Goal: Check status: Check status

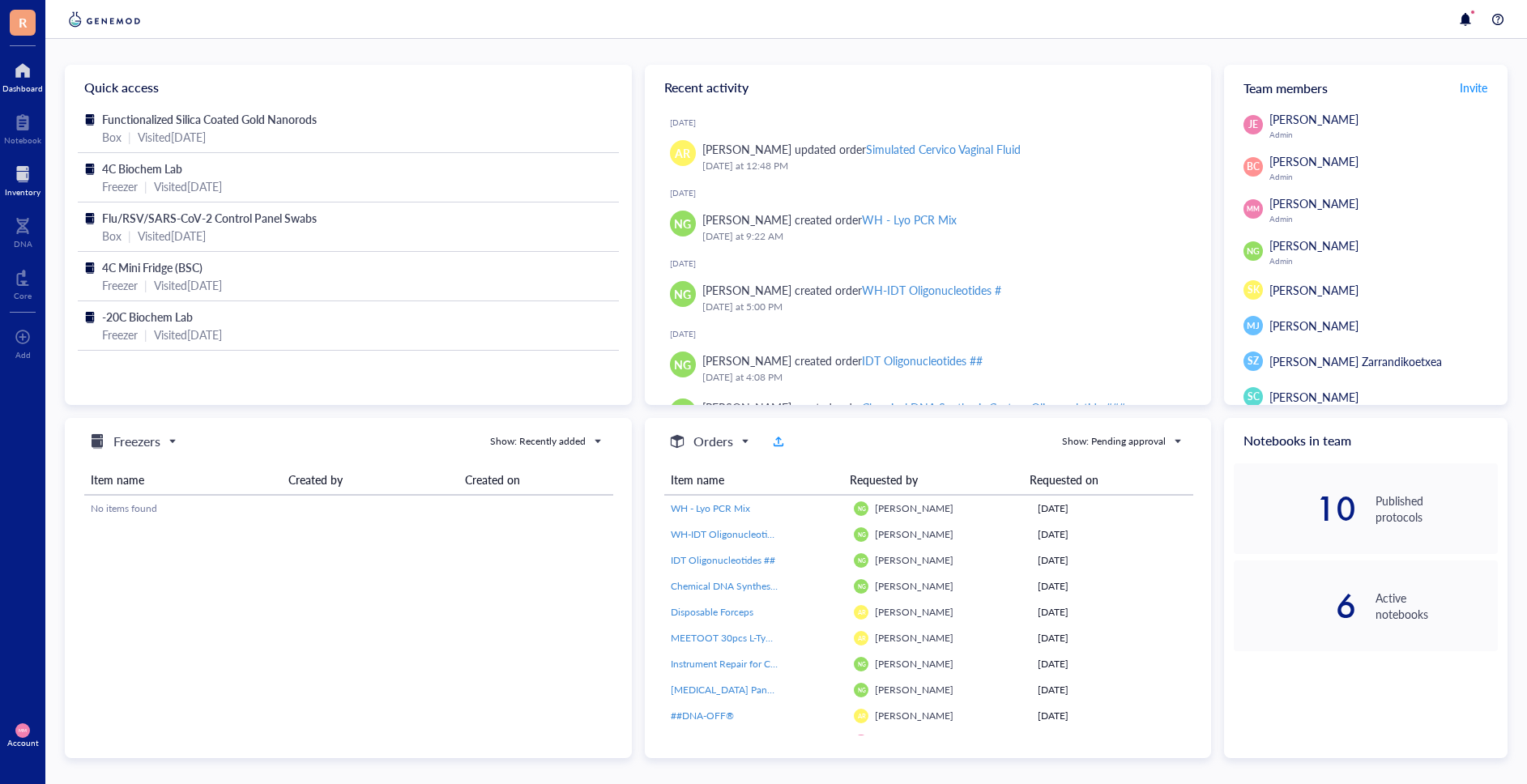
click at [24, 176] on div at bounding box center [22, 174] width 36 height 26
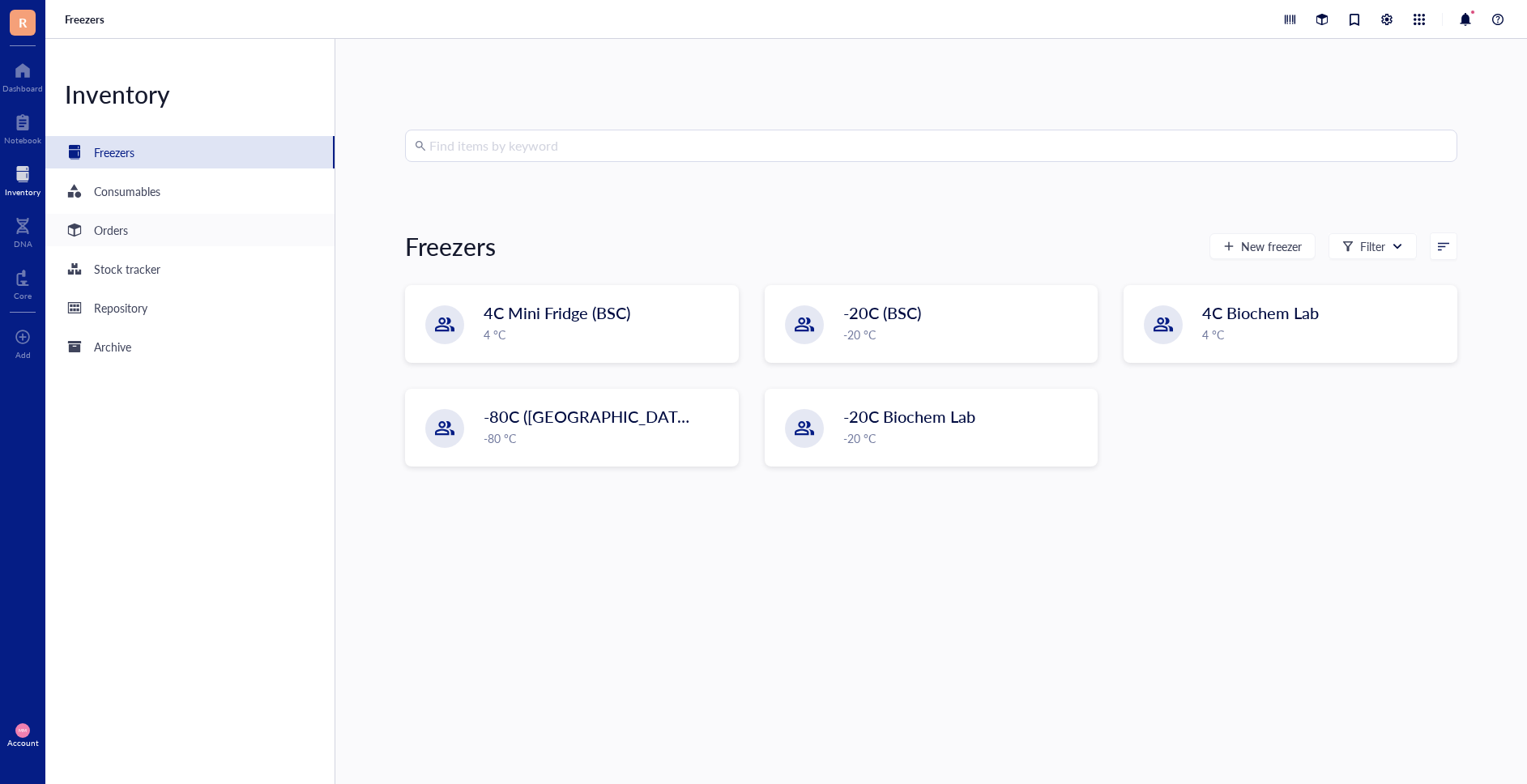
click at [122, 237] on div "Orders" at bounding box center [111, 230] width 34 height 18
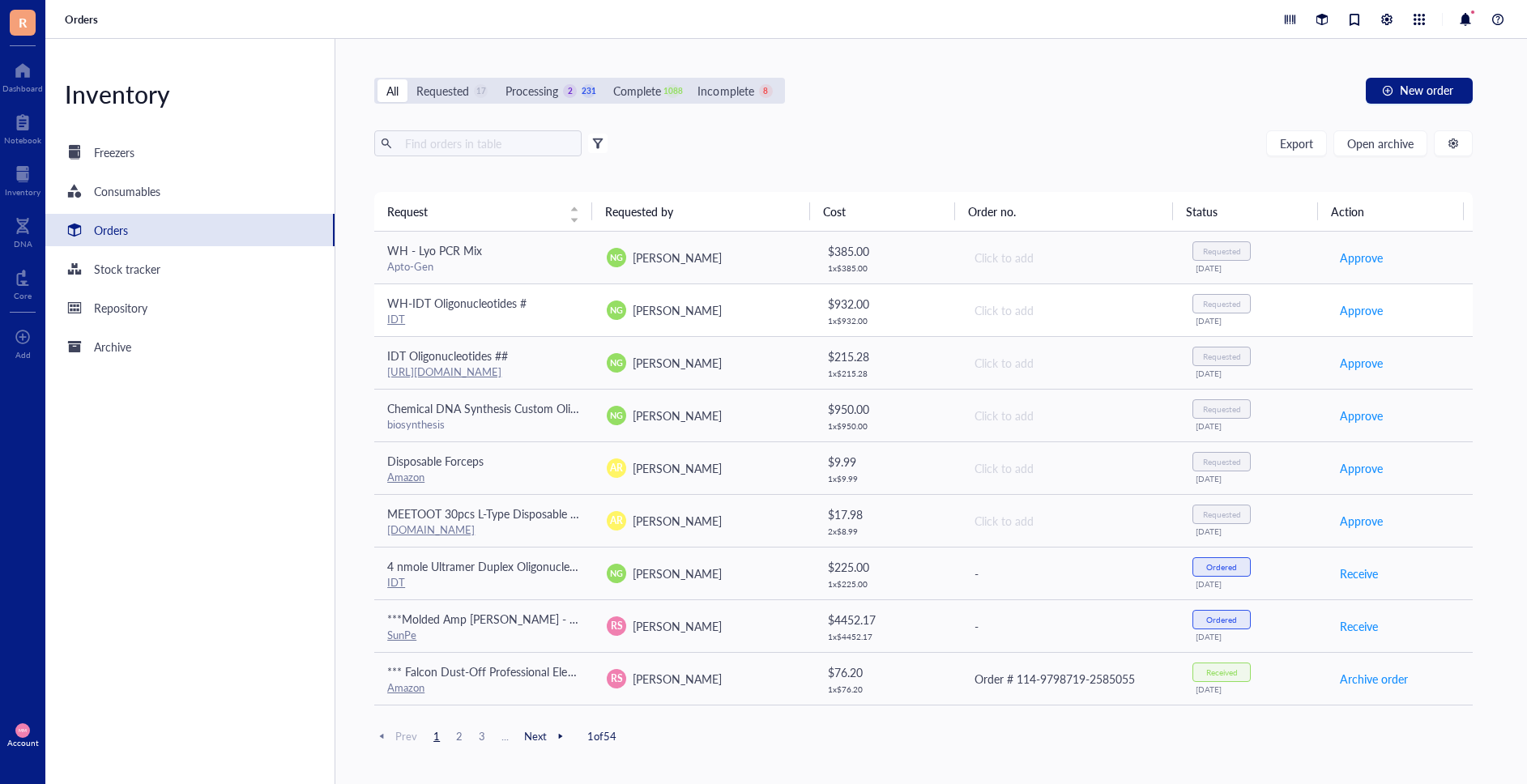
click at [695, 305] on span "[PERSON_NAME]" at bounding box center [677, 311] width 90 height 16
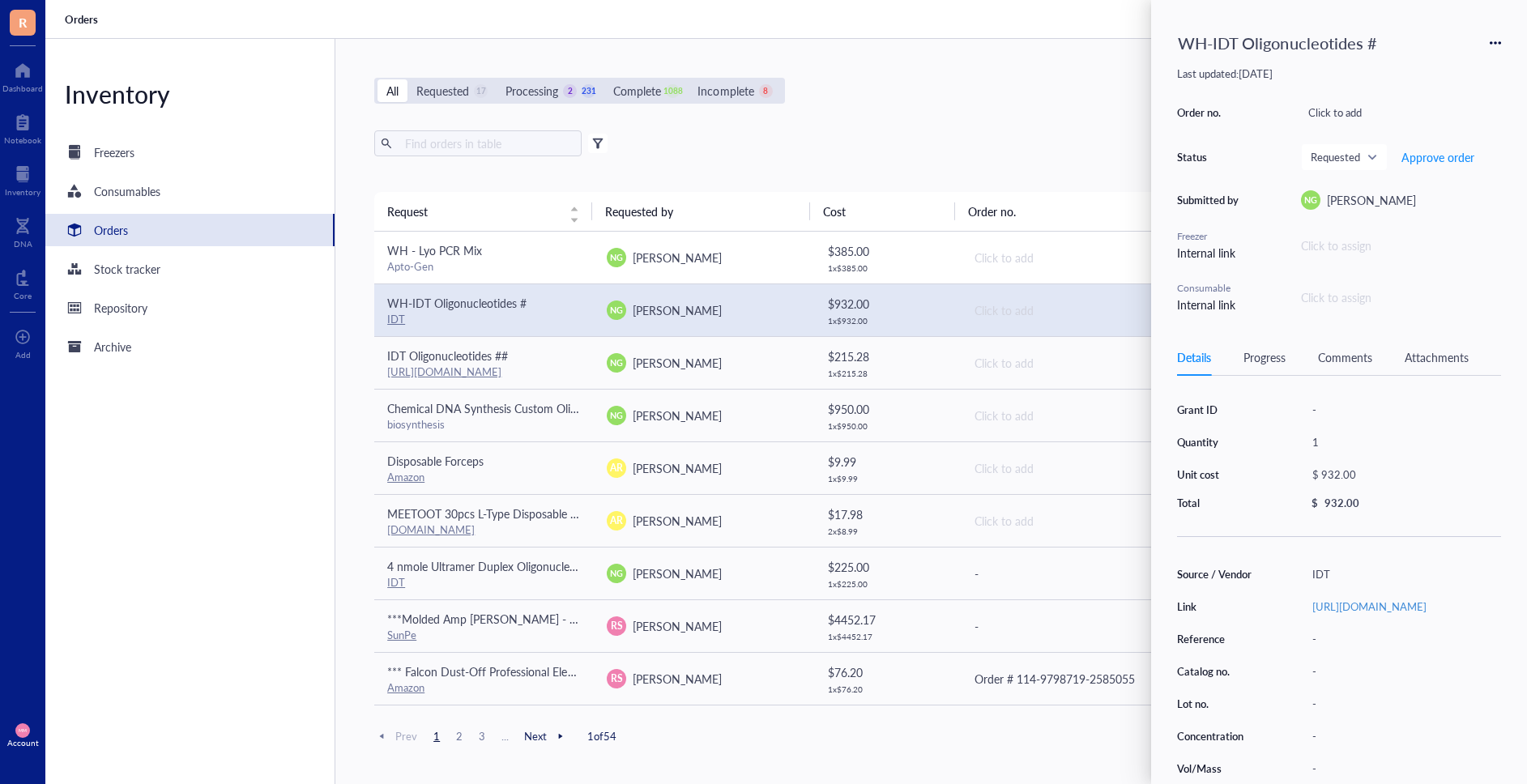
click at [691, 268] on td "NG [PERSON_NAME]" at bounding box center [704, 259] width 219 height 53
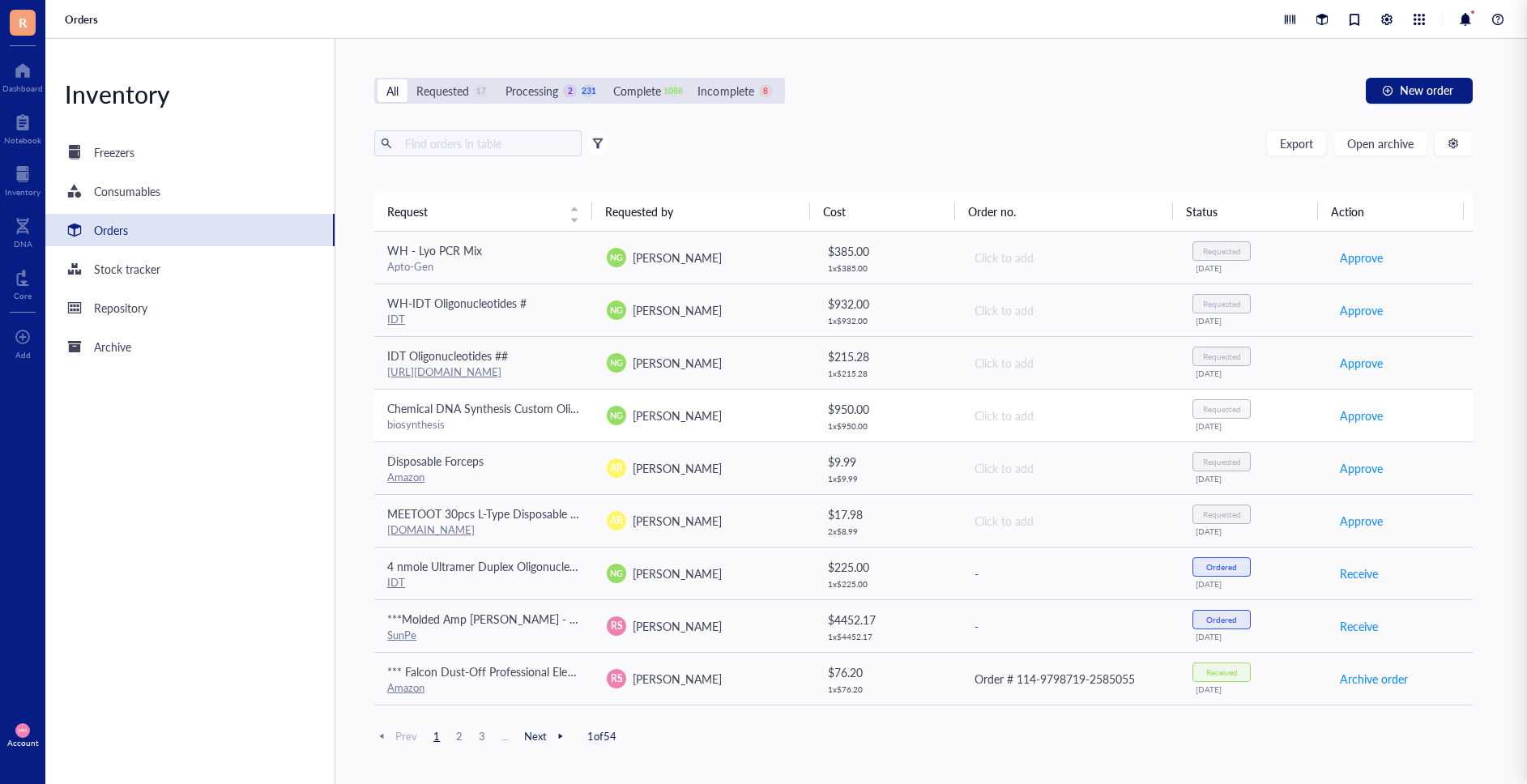
click at [688, 409] on span "[PERSON_NAME]" at bounding box center [677, 416] width 90 height 16
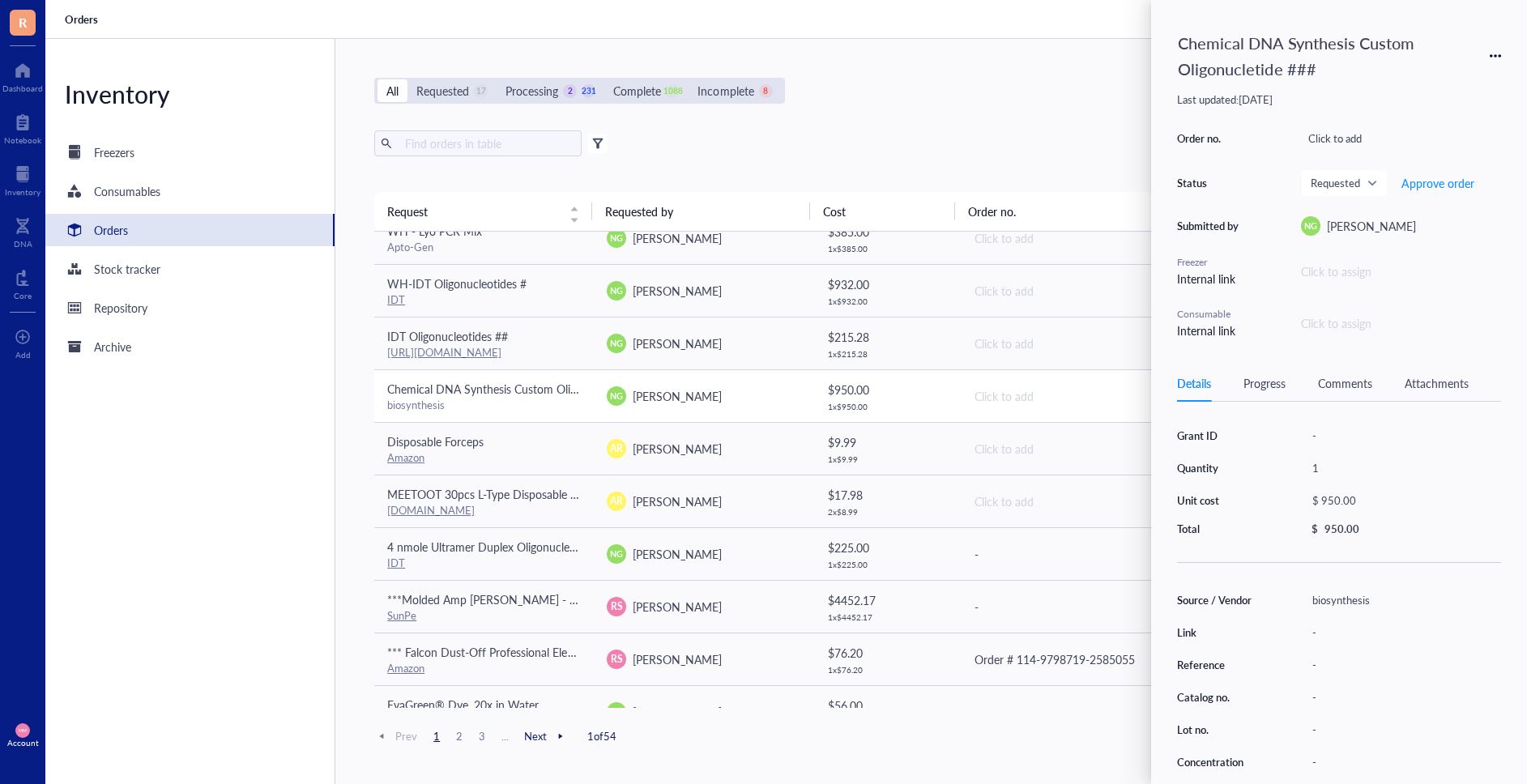
scroll to position [24, 0]
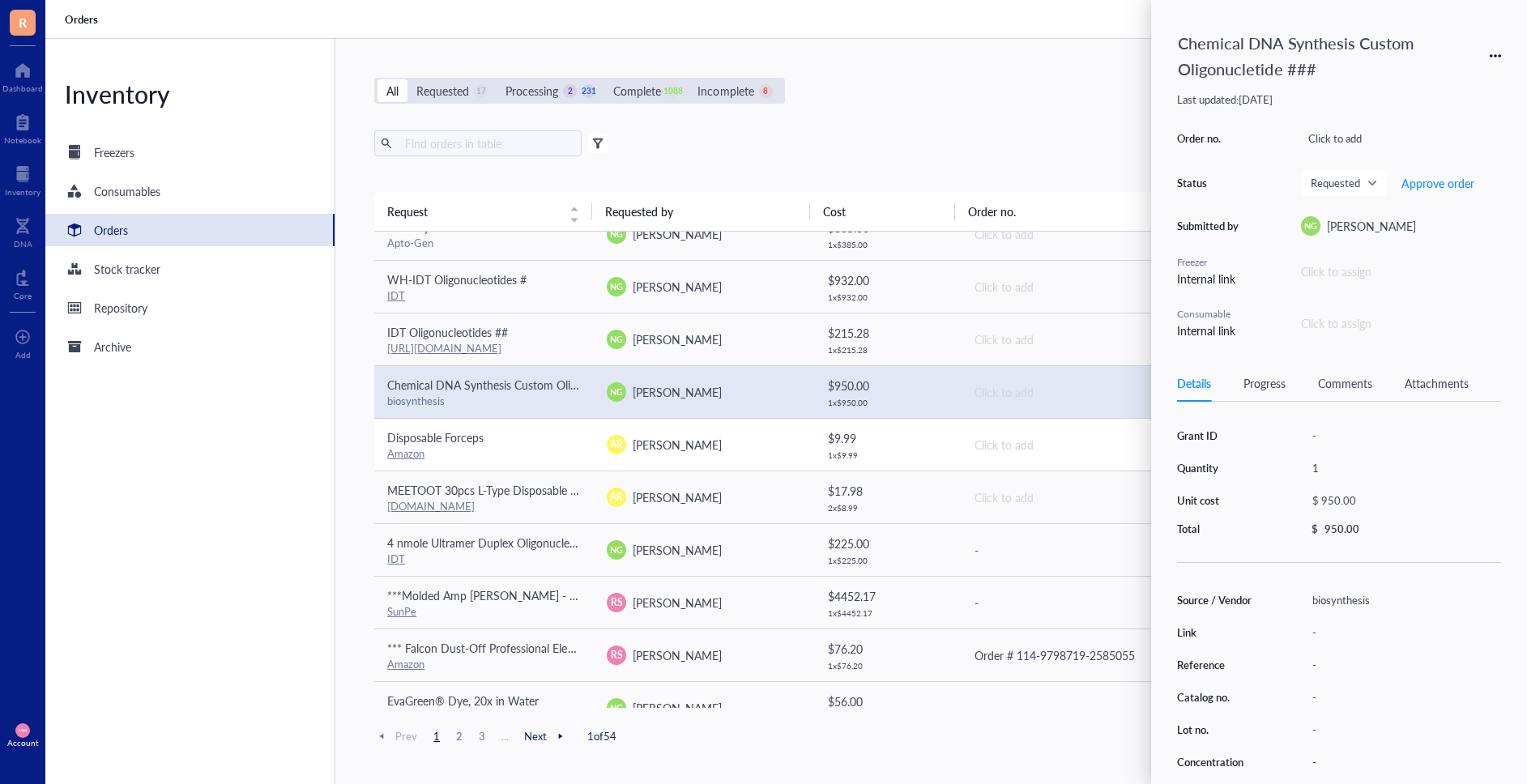
click at [689, 438] on div "AR [PERSON_NAME]" at bounding box center [704, 444] width 194 height 19
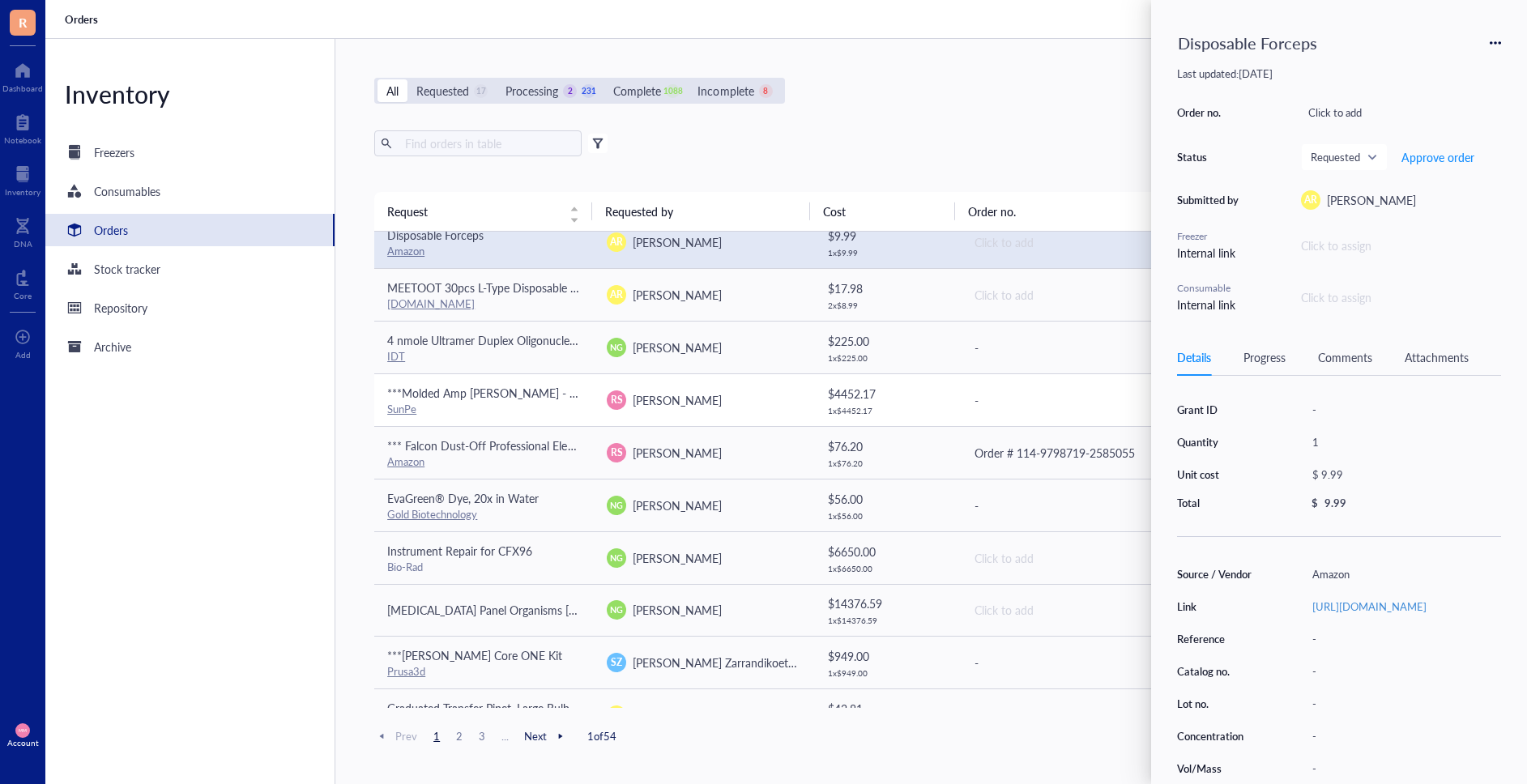
scroll to position [240, 0]
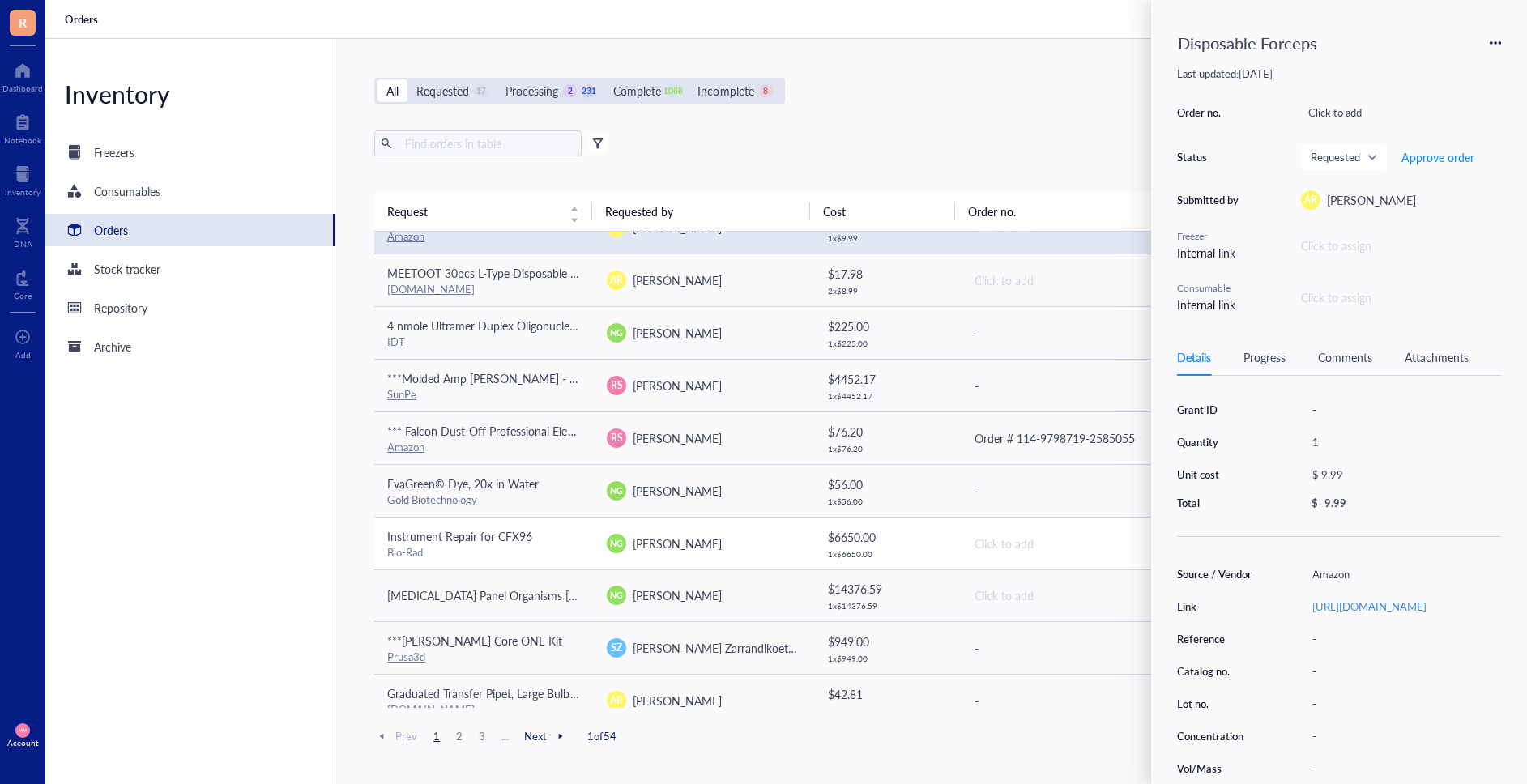
click at [693, 555] on td "NG [PERSON_NAME]" at bounding box center [704, 544] width 219 height 53
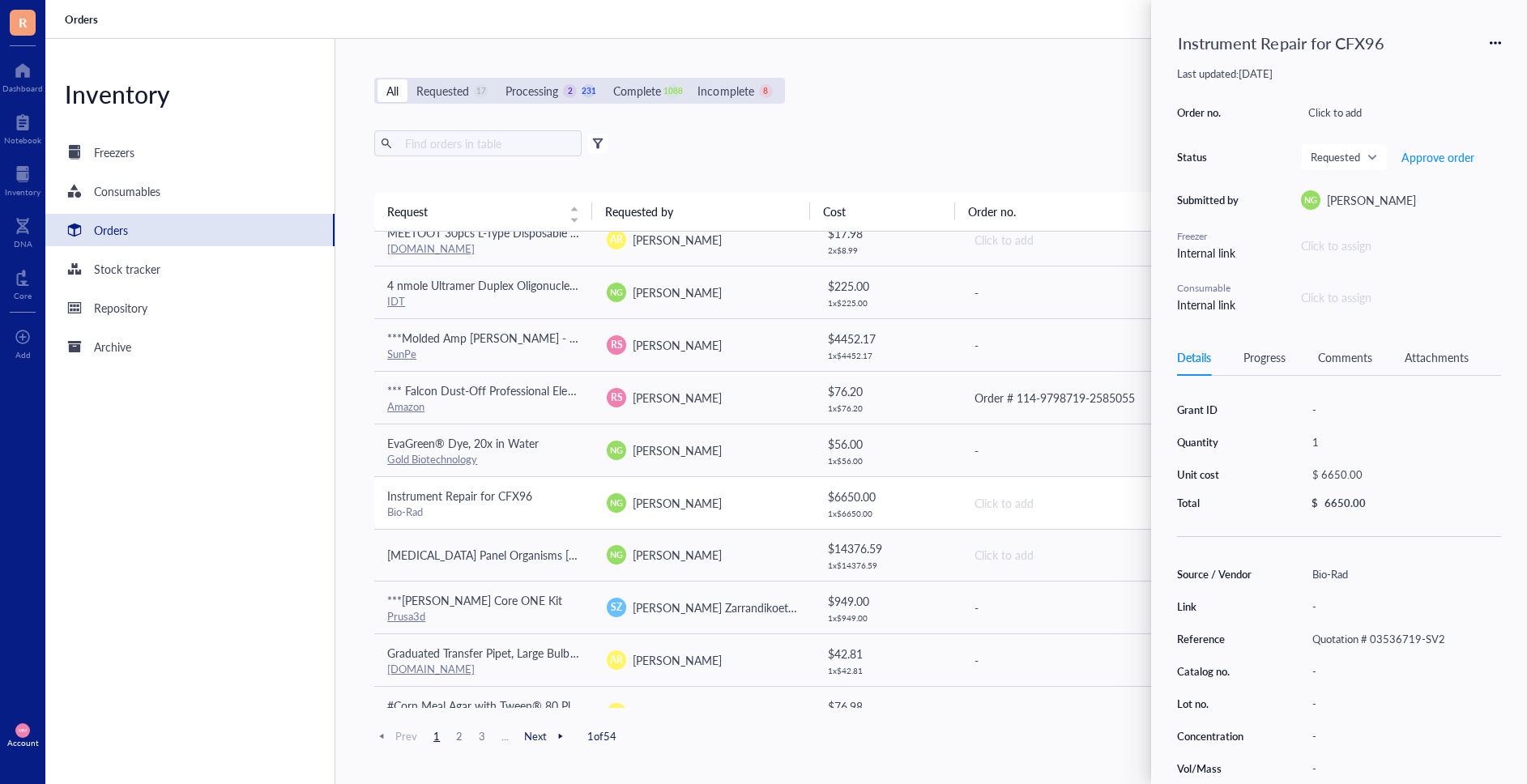
scroll to position [315, 0]
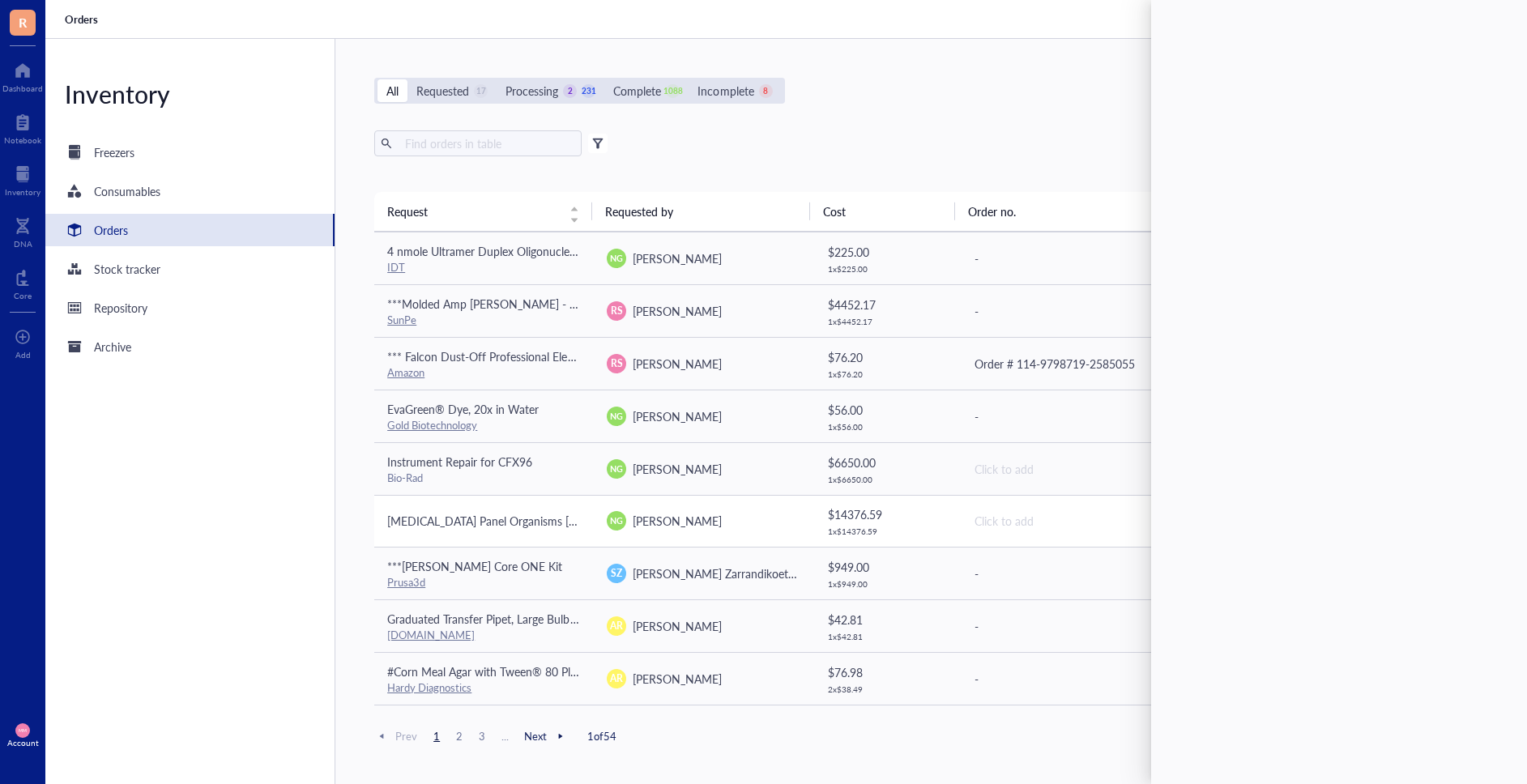
click at [710, 521] on div "NG [PERSON_NAME]" at bounding box center [704, 520] width 194 height 19
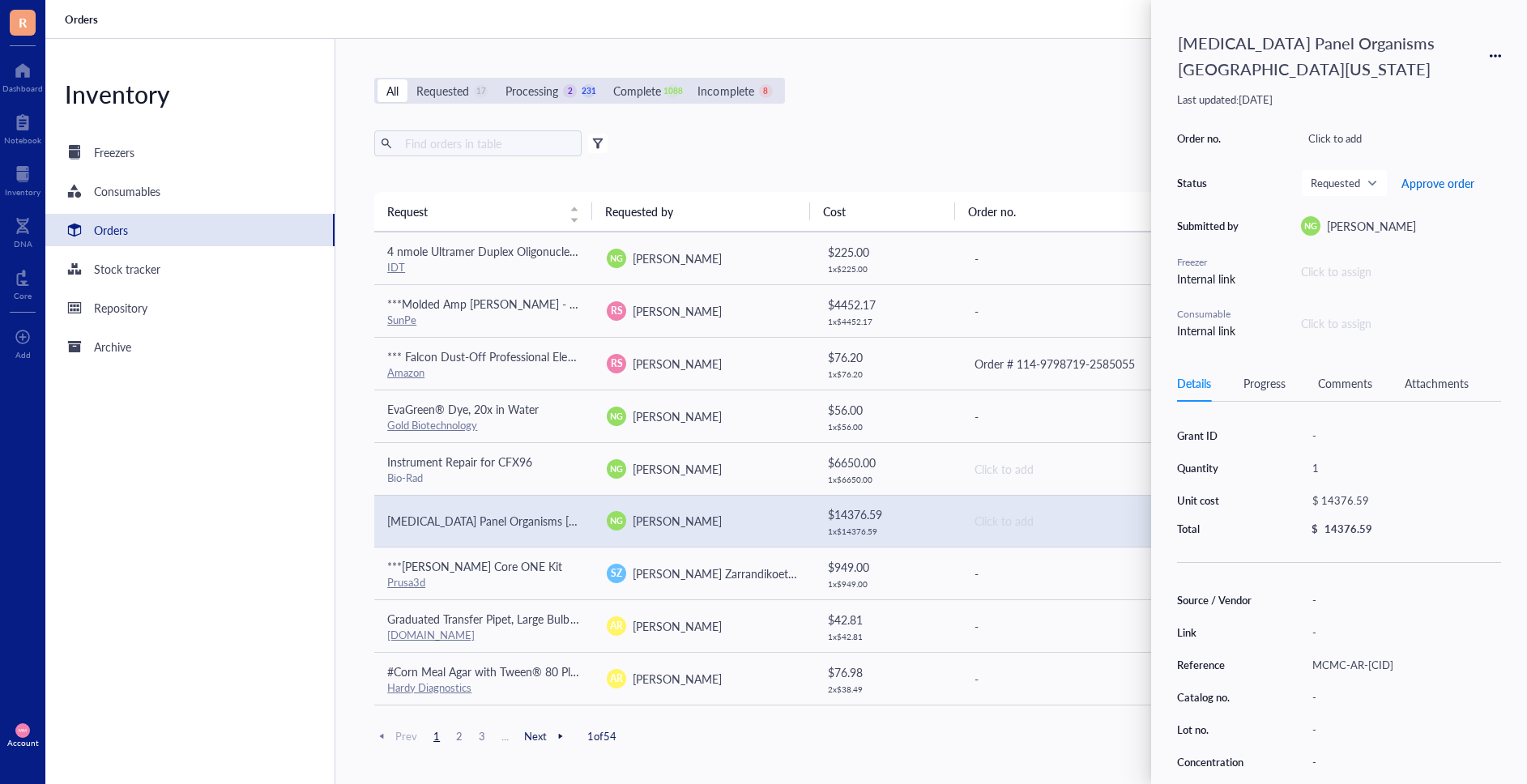
click at [1437, 182] on span "Approve order" at bounding box center [1438, 183] width 73 height 13
click at [1418, 180] on span "Place order" at bounding box center [1425, 183] width 56 height 13
click at [705, 575] on span "[PERSON_NAME] Zarrandikoetxea" at bounding box center [718, 574] width 173 height 16
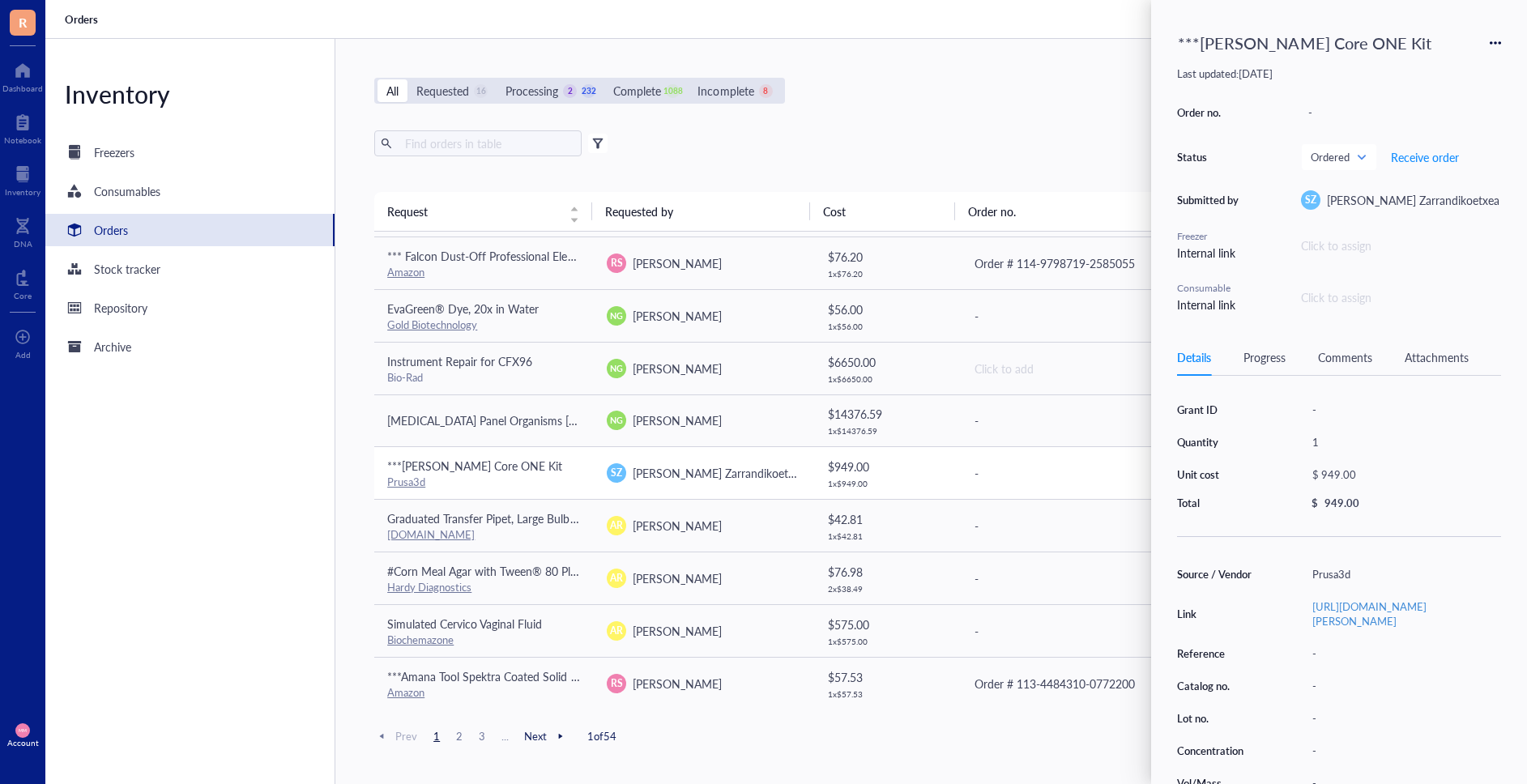
scroll to position [418, 0]
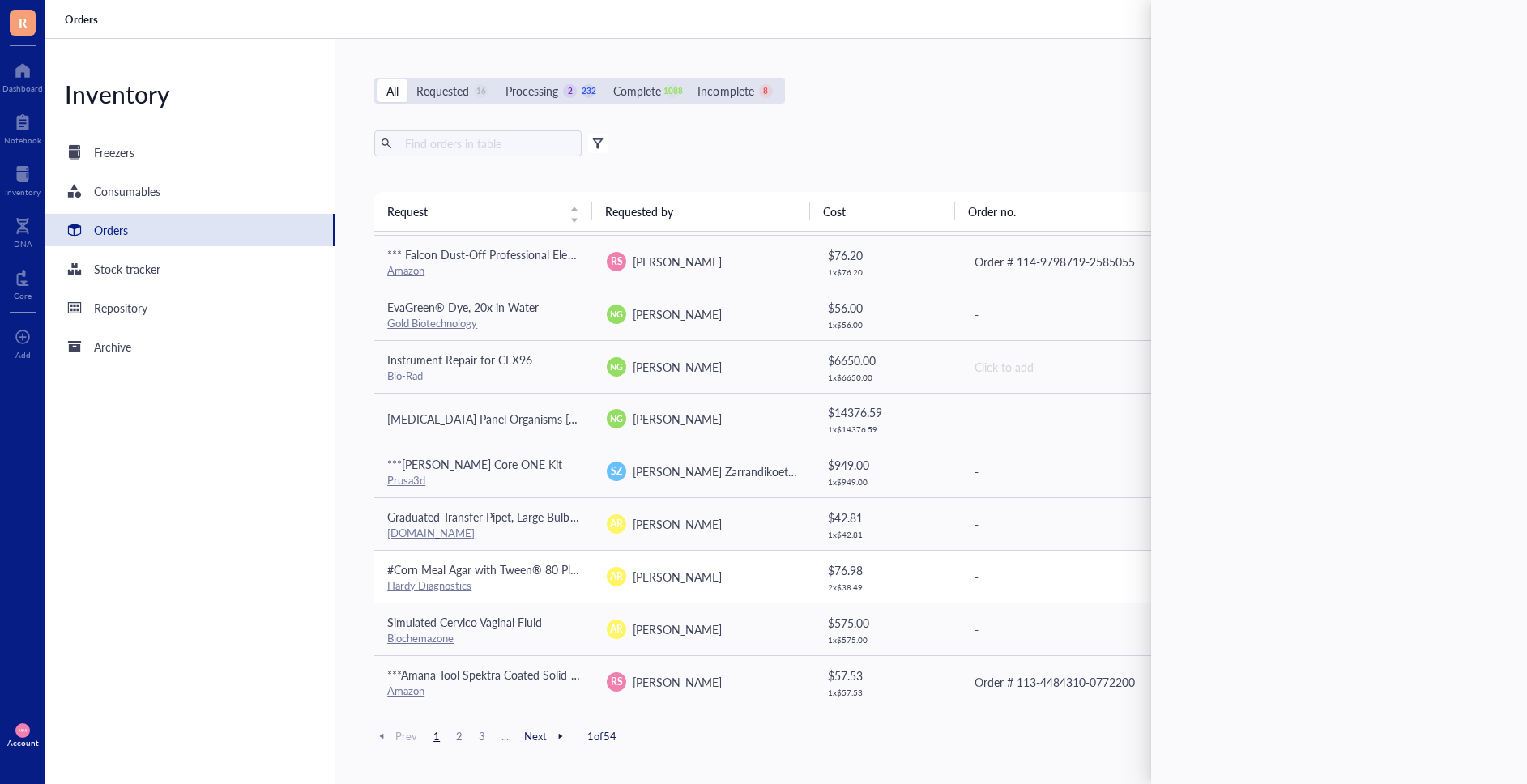
click at [705, 579] on div "AR [PERSON_NAME]" at bounding box center [704, 577] width 194 height 19
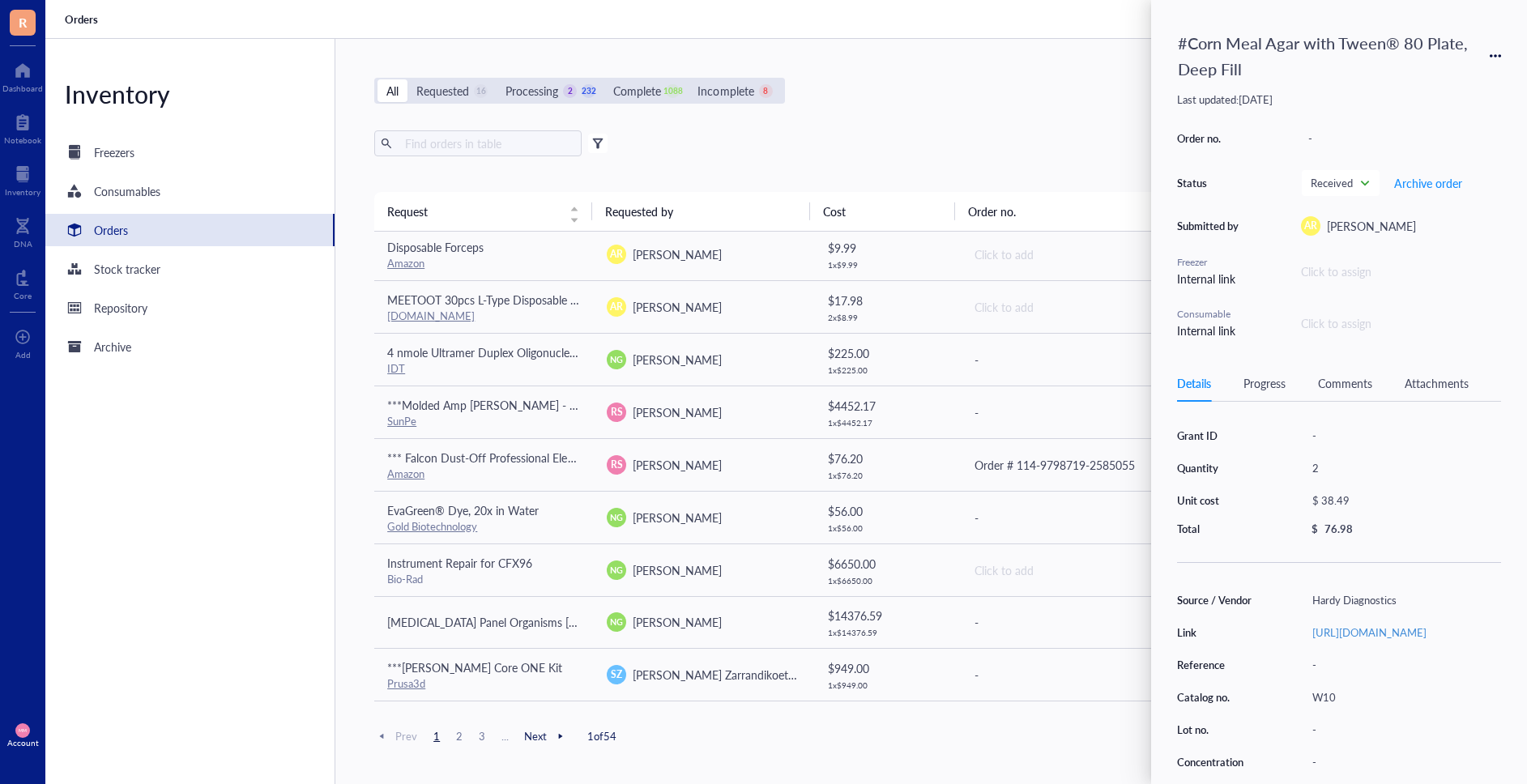
scroll to position [55, 0]
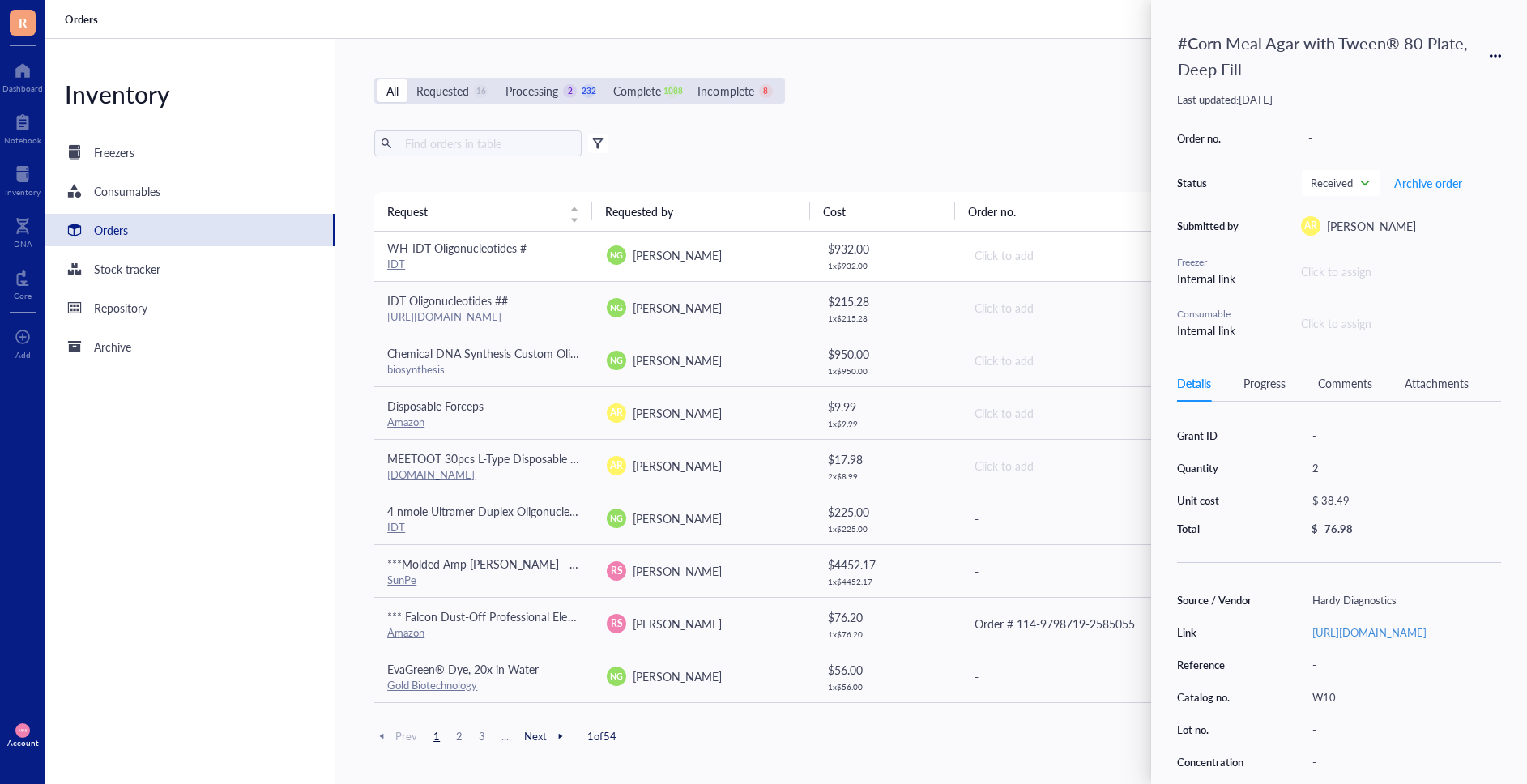
click at [737, 269] on td "NG [PERSON_NAME]" at bounding box center [704, 255] width 219 height 53
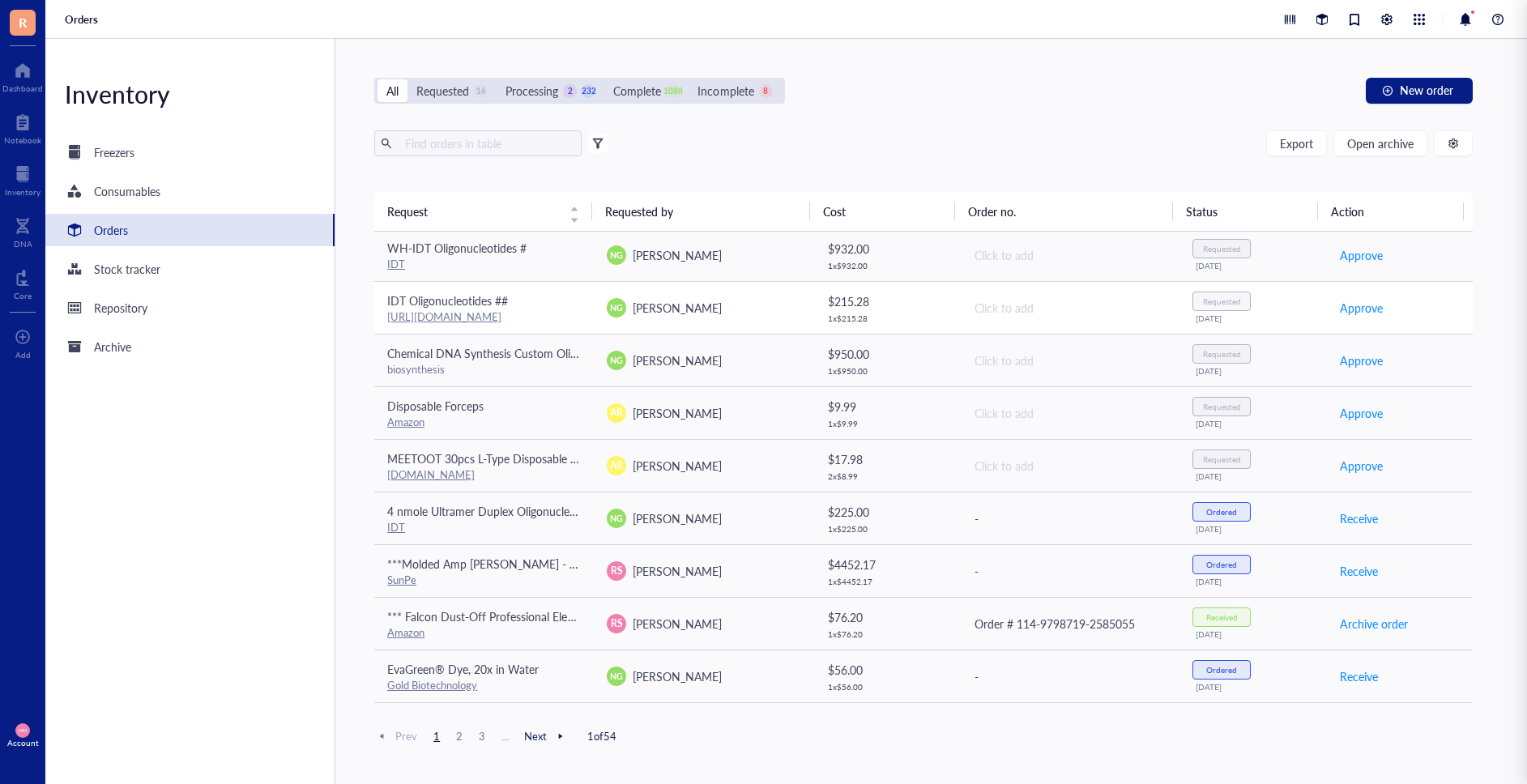
click at [732, 293] on td "NG [PERSON_NAME]" at bounding box center [704, 308] width 219 height 53
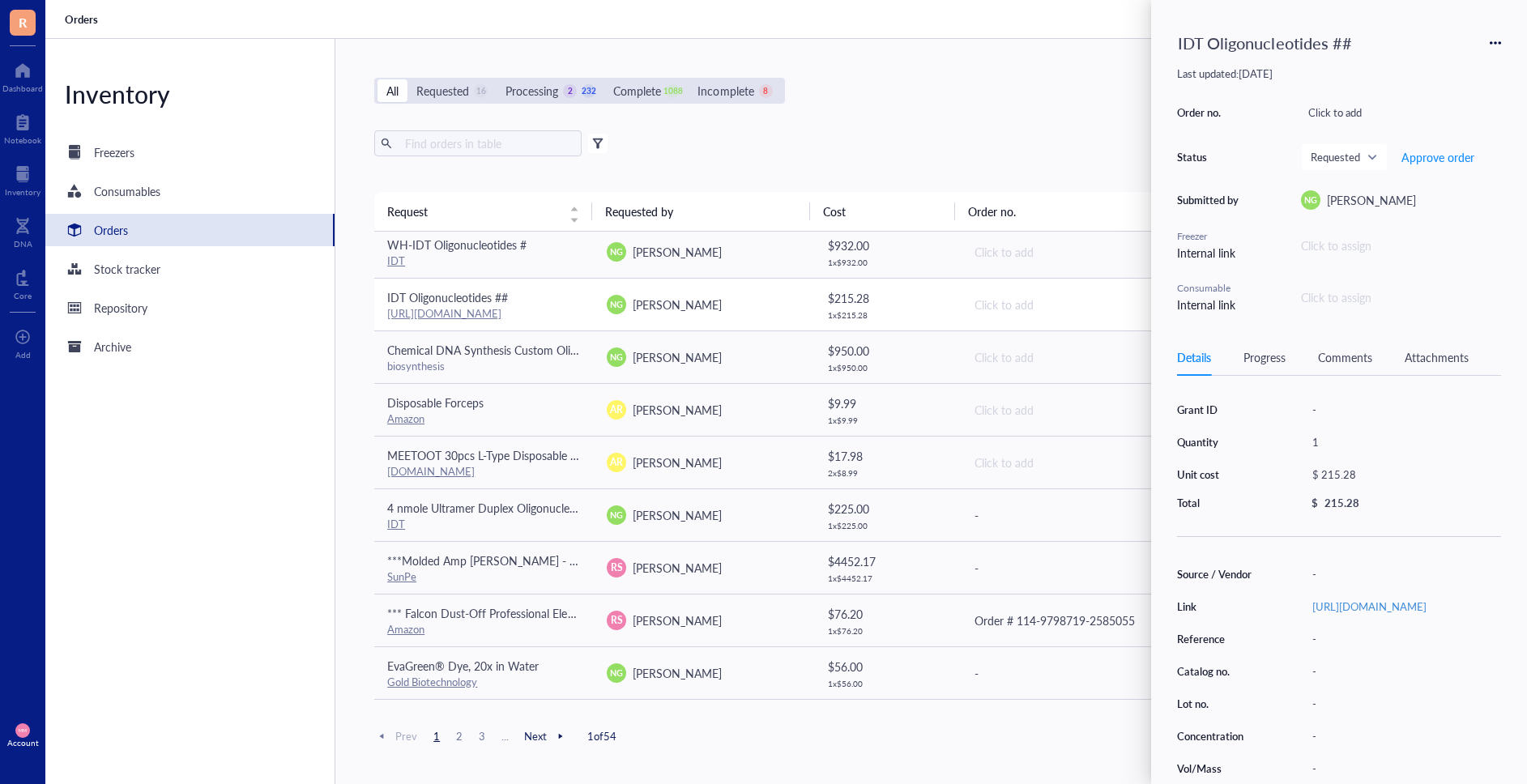
scroll to position [61, 0]
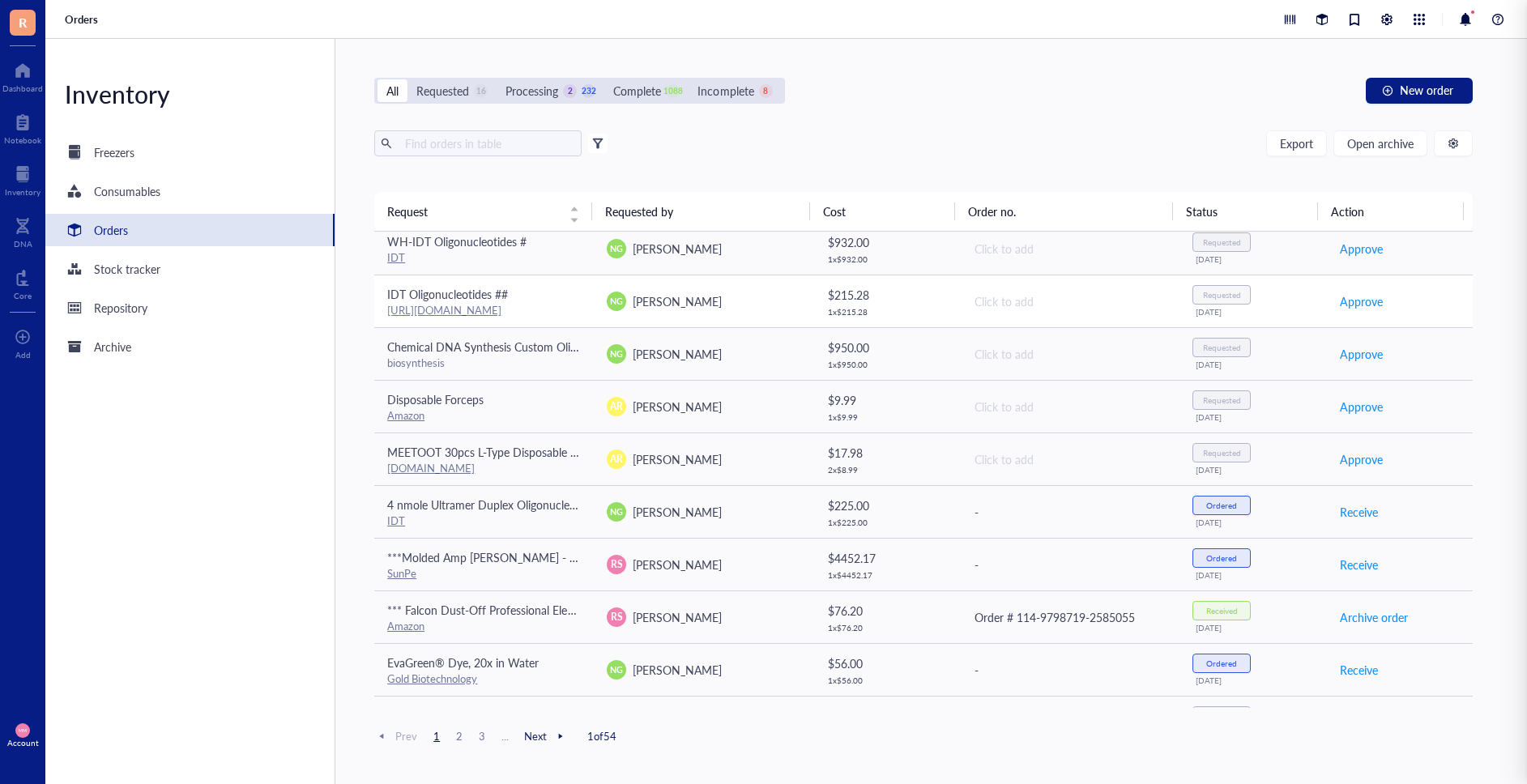
click at [712, 304] on div "NG [PERSON_NAME]" at bounding box center [704, 301] width 194 height 19
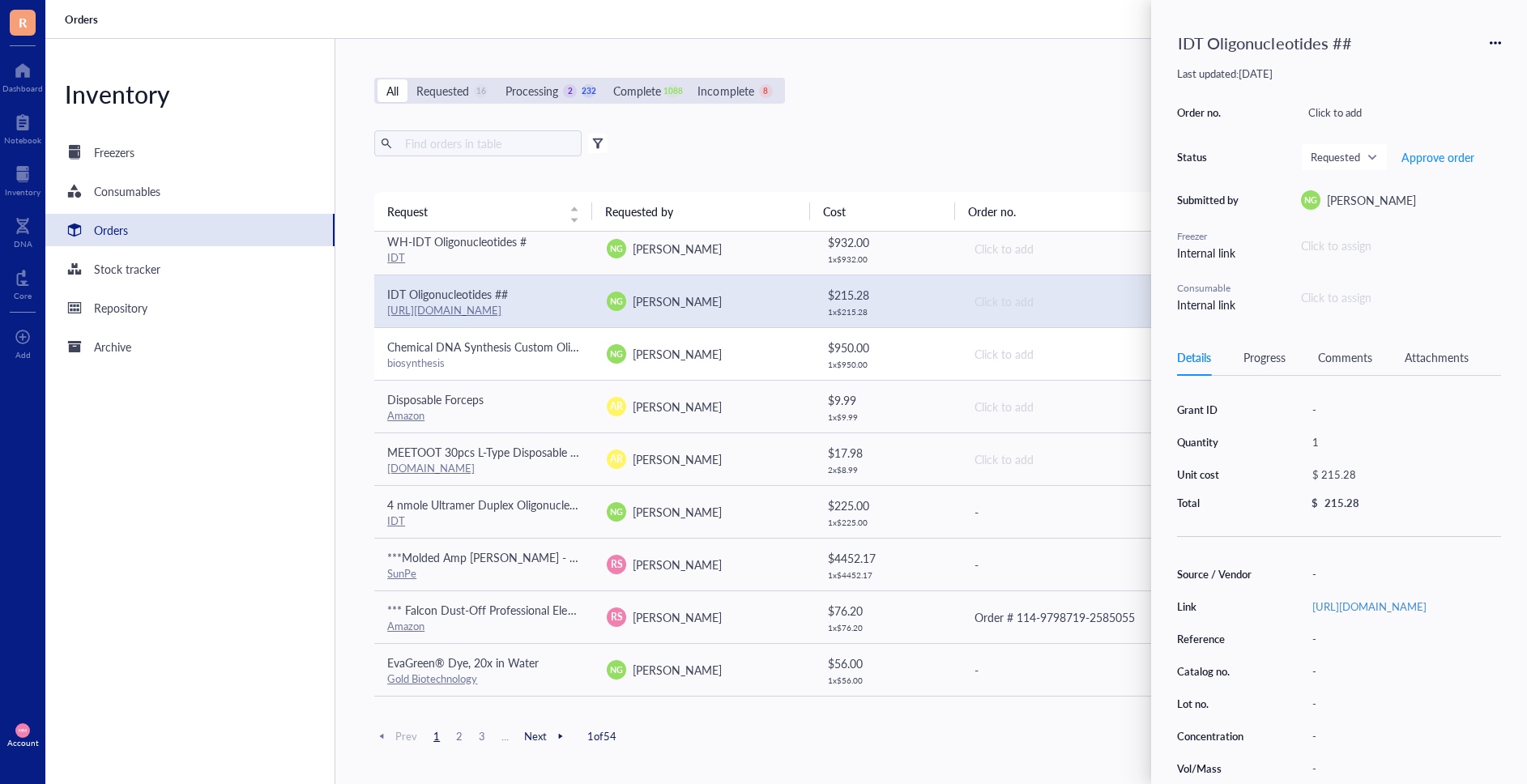
click at [723, 345] on div "NG [PERSON_NAME]" at bounding box center [704, 354] width 194 height 19
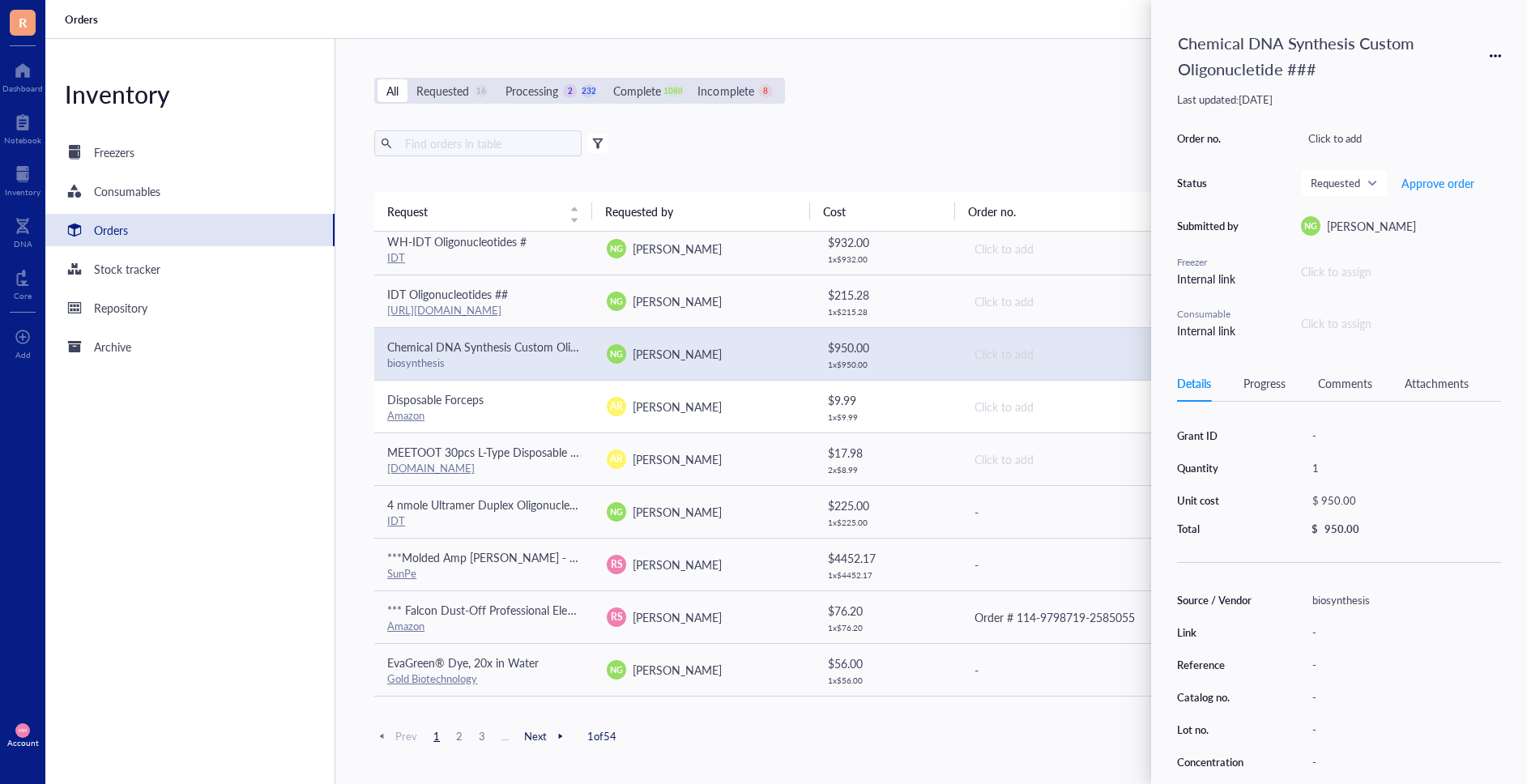
click at [725, 413] on div "AR [PERSON_NAME]" at bounding box center [704, 406] width 194 height 19
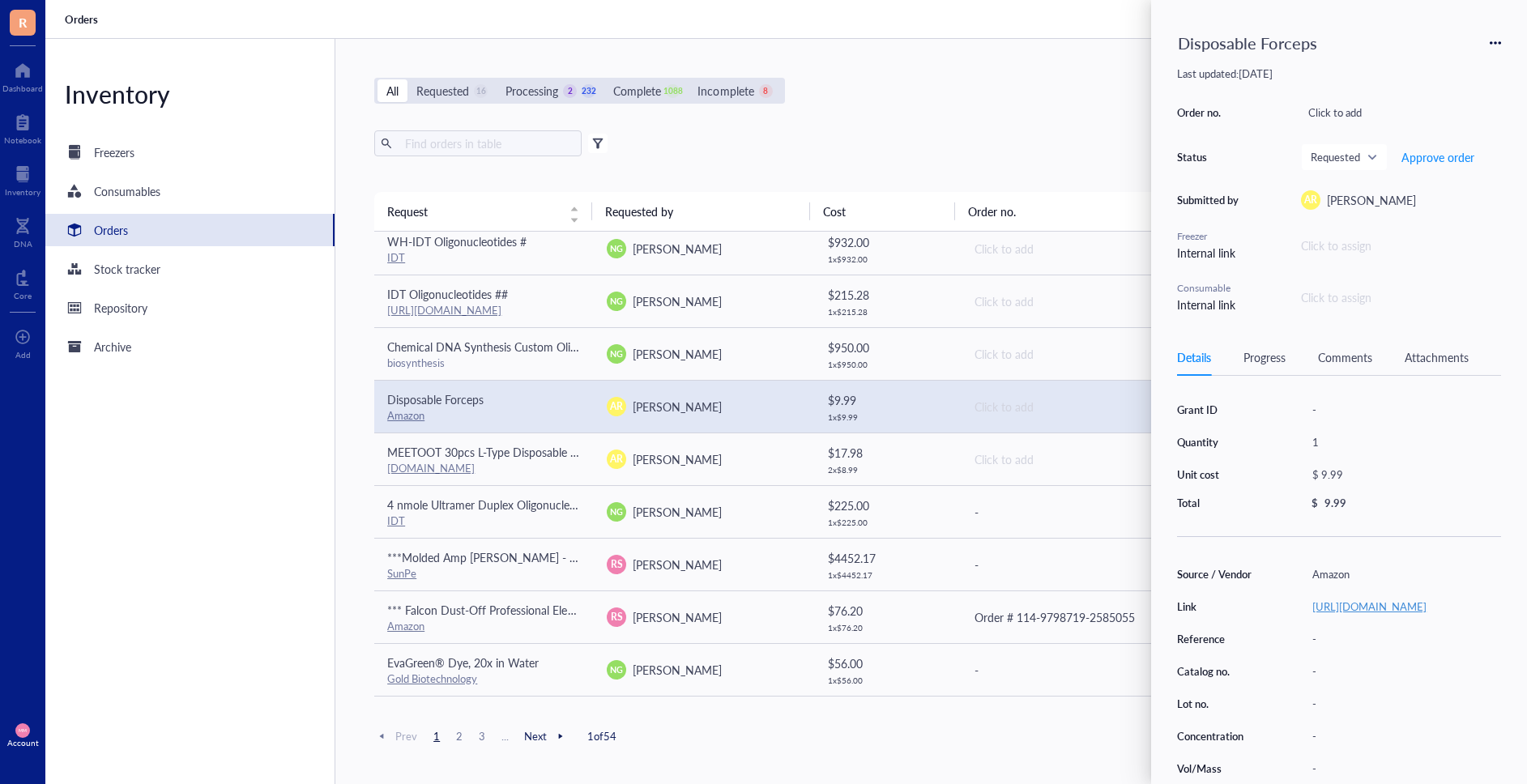
click at [1364, 614] on link "[URL][DOMAIN_NAME]" at bounding box center [1369, 606] width 114 height 16
click at [1419, 154] on span "Approve order" at bounding box center [1438, 157] width 73 height 13
click at [1419, 155] on span "Place order" at bounding box center [1425, 157] width 56 height 13
click at [706, 463] on div "AR [PERSON_NAME]" at bounding box center [704, 459] width 194 height 19
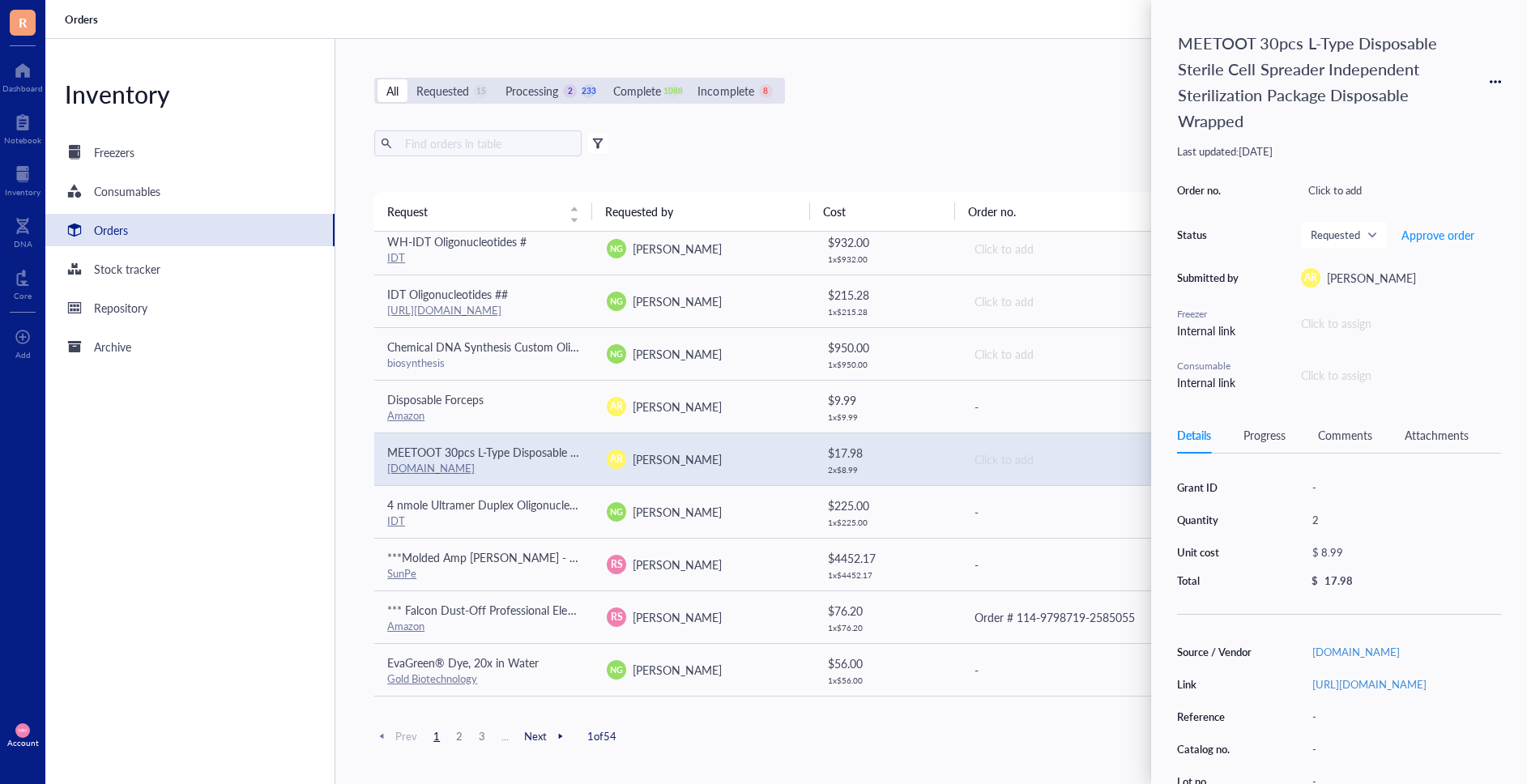
click at [1386, 695] on div "[URL][DOMAIN_NAME]" at bounding box center [1403, 684] width 196 height 23
click at [1433, 524] on div "2" at bounding box center [1403, 520] width 196 height 23
click at [1360, 682] on link "[URL][DOMAIN_NAME]" at bounding box center [1369, 683] width 114 height 16
click at [1422, 229] on span "Approve order" at bounding box center [1438, 235] width 73 height 13
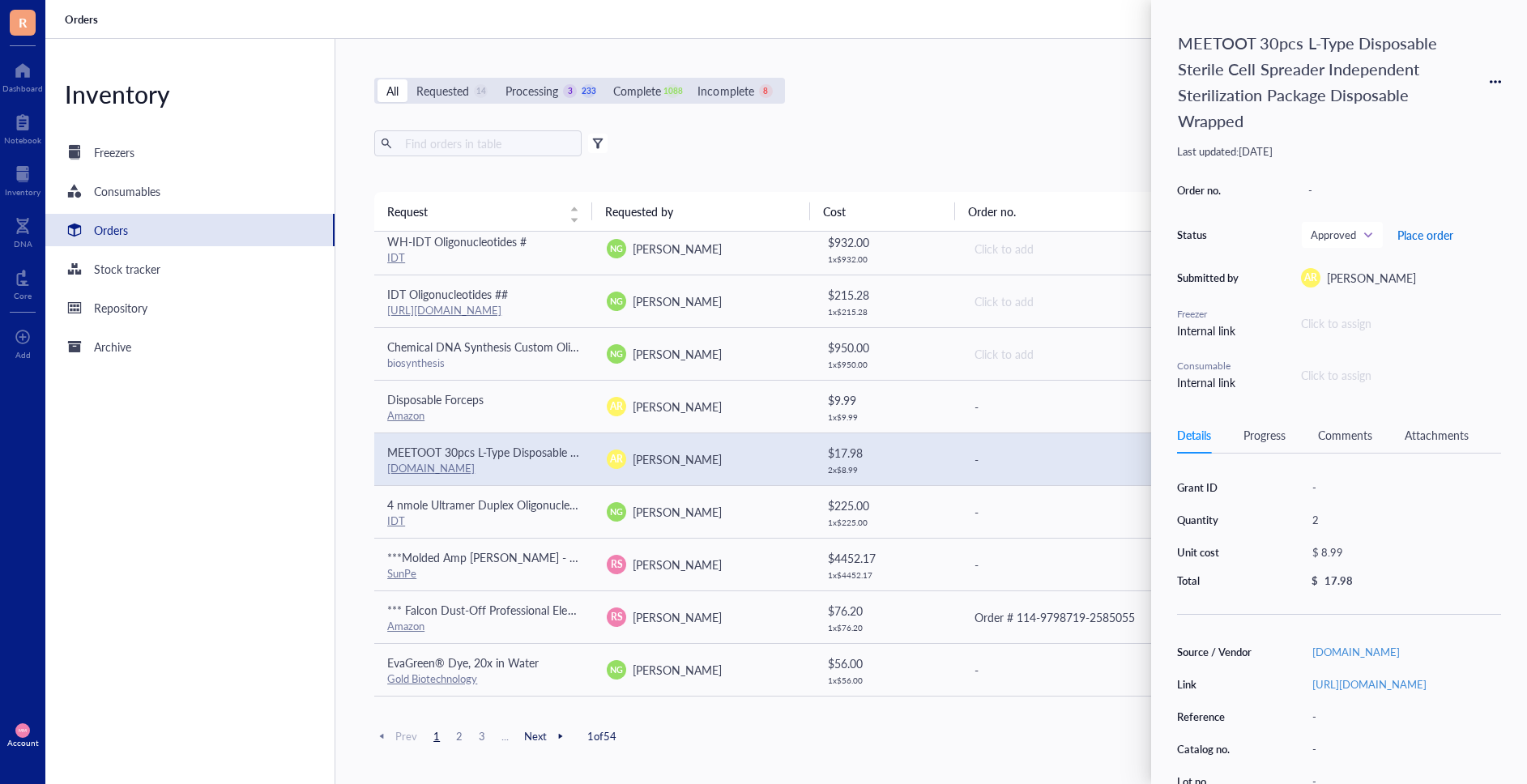
click at [1416, 233] on span "Place order" at bounding box center [1425, 235] width 56 height 13
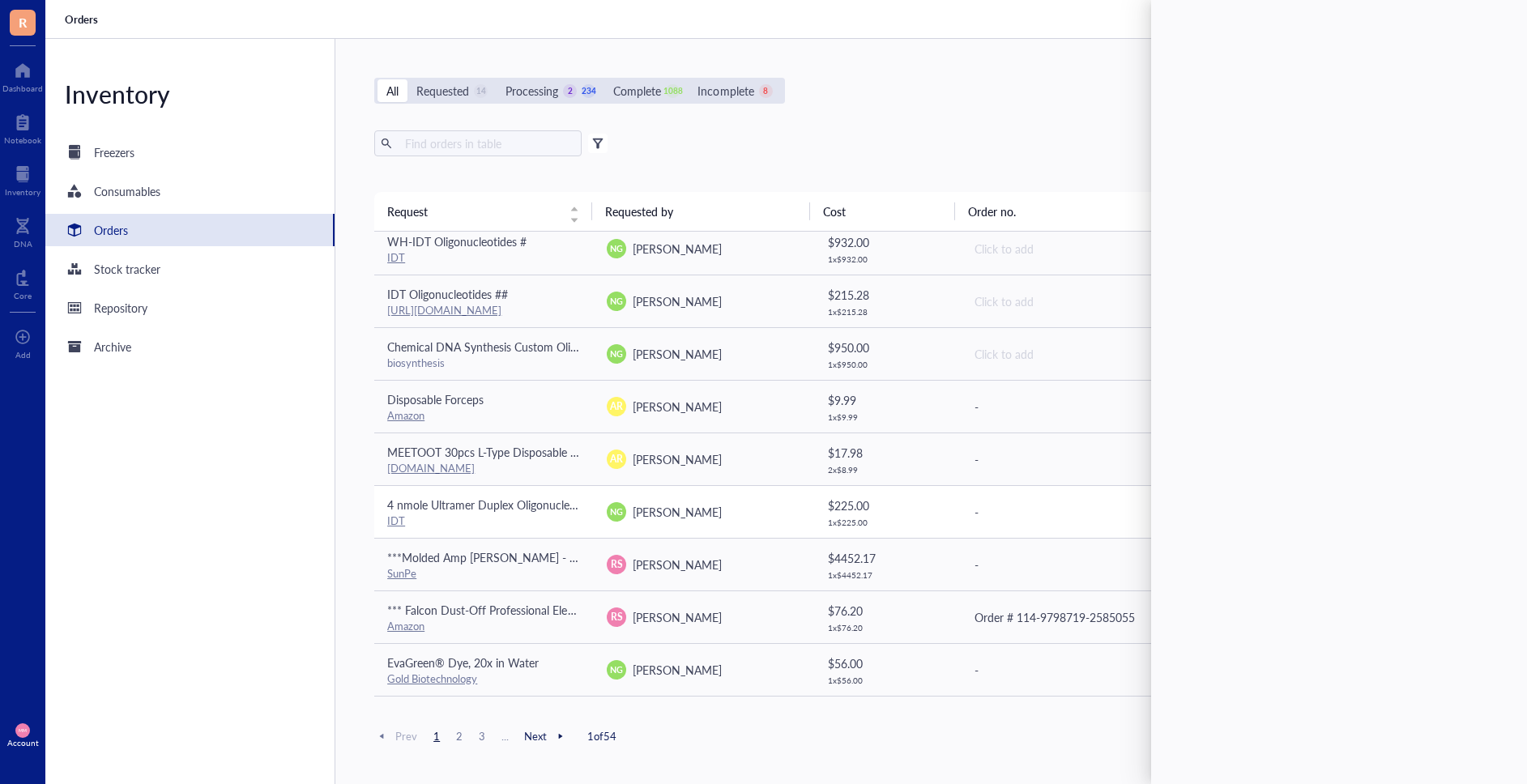
click at [681, 508] on span "[PERSON_NAME]" at bounding box center [677, 512] width 90 height 16
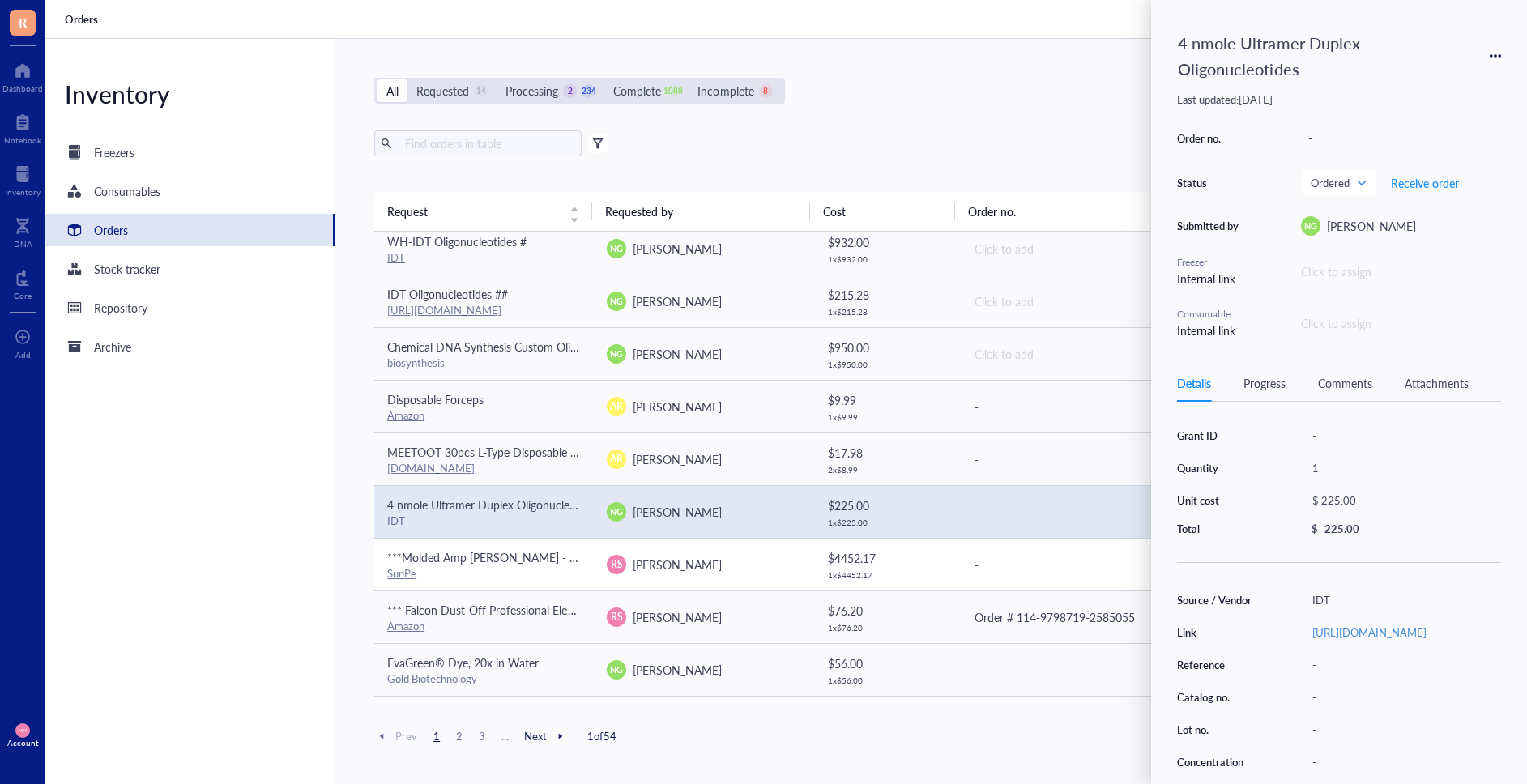
click at [689, 556] on div "[PERSON_NAME]" at bounding box center [677, 565] width 90 height 18
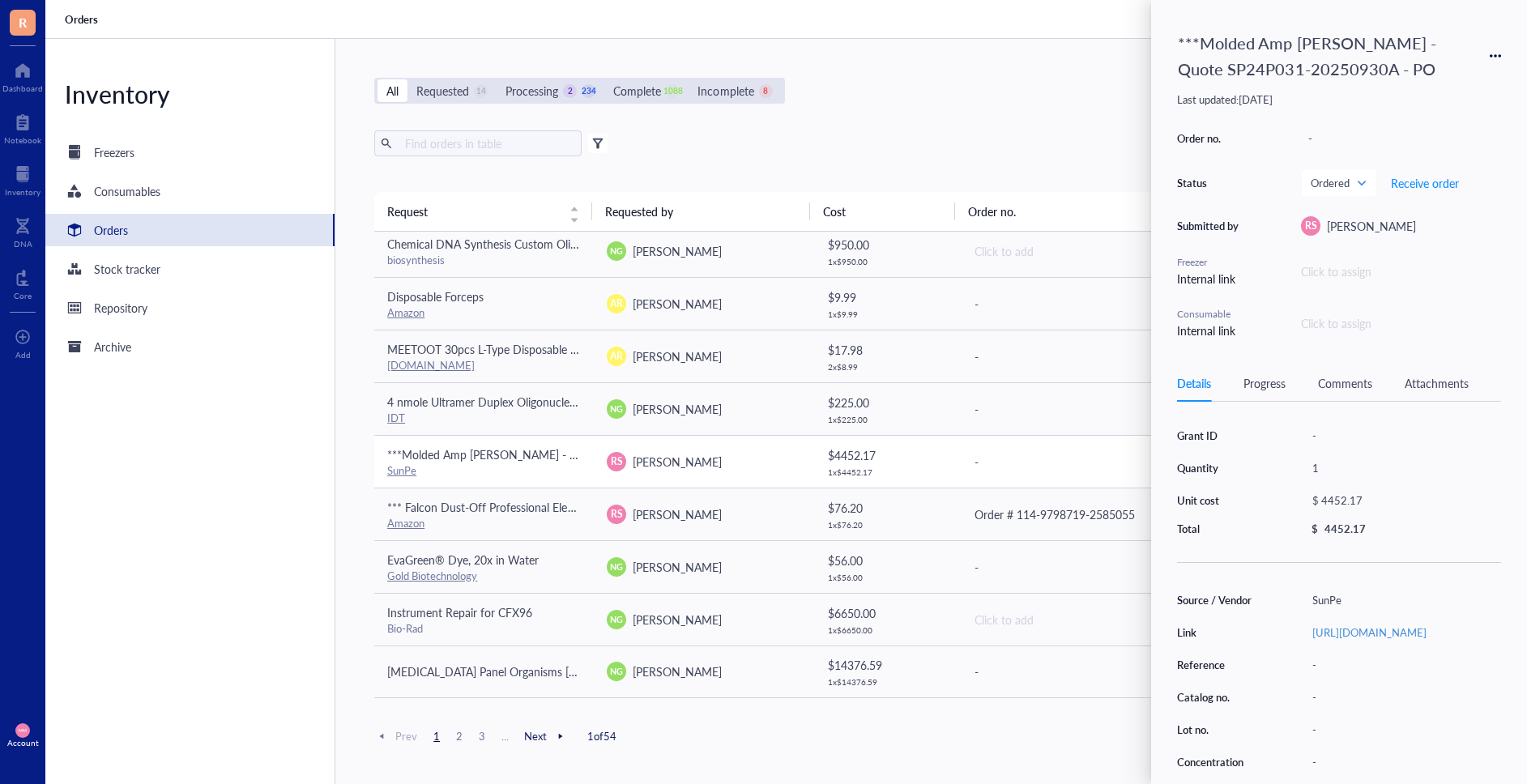
scroll to position [185, 0]
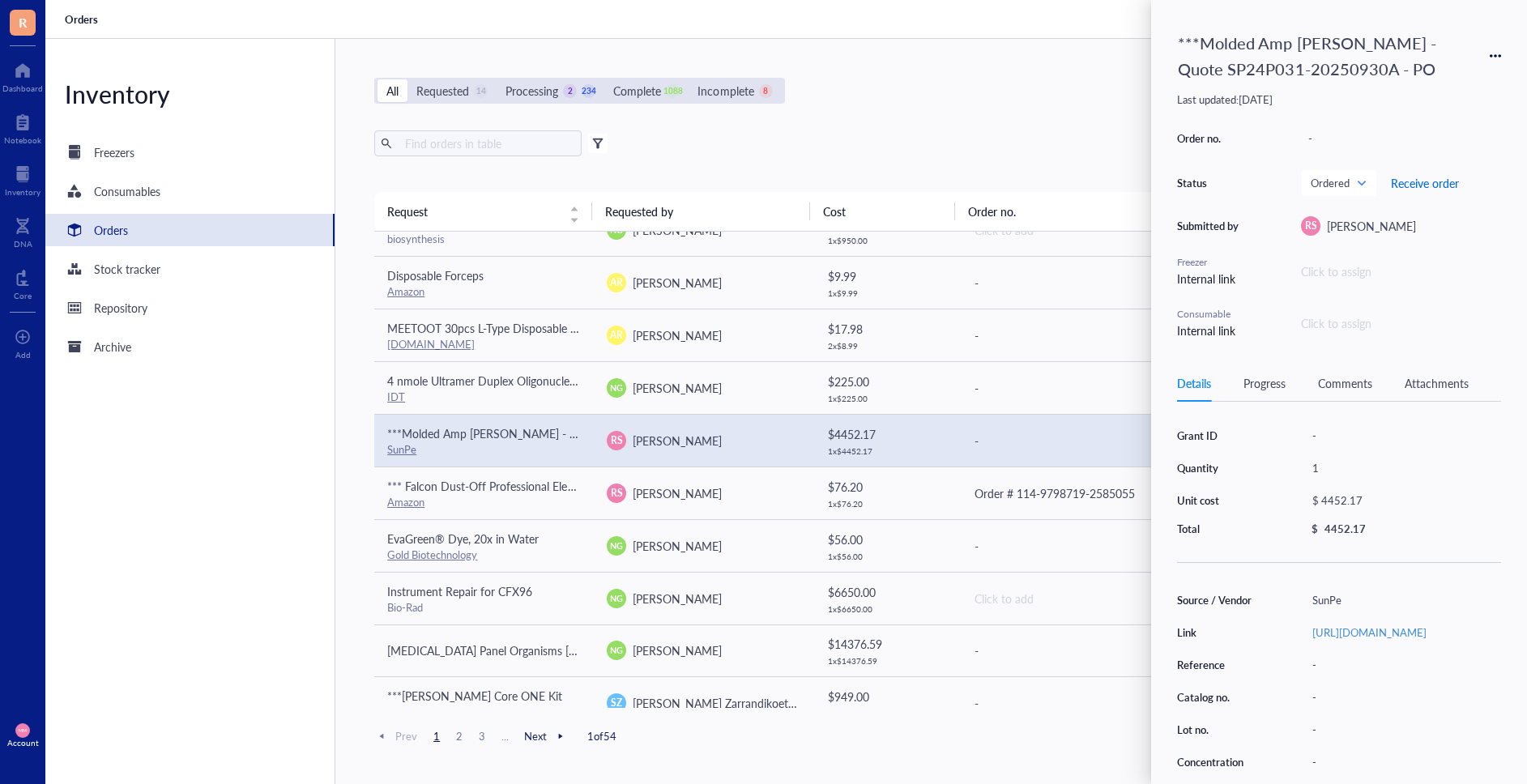
click at [1423, 183] on span "Receive order" at bounding box center [1425, 183] width 68 height 13
click at [1423, 183] on span "Archive order" at bounding box center [1428, 183] width 68 height 13
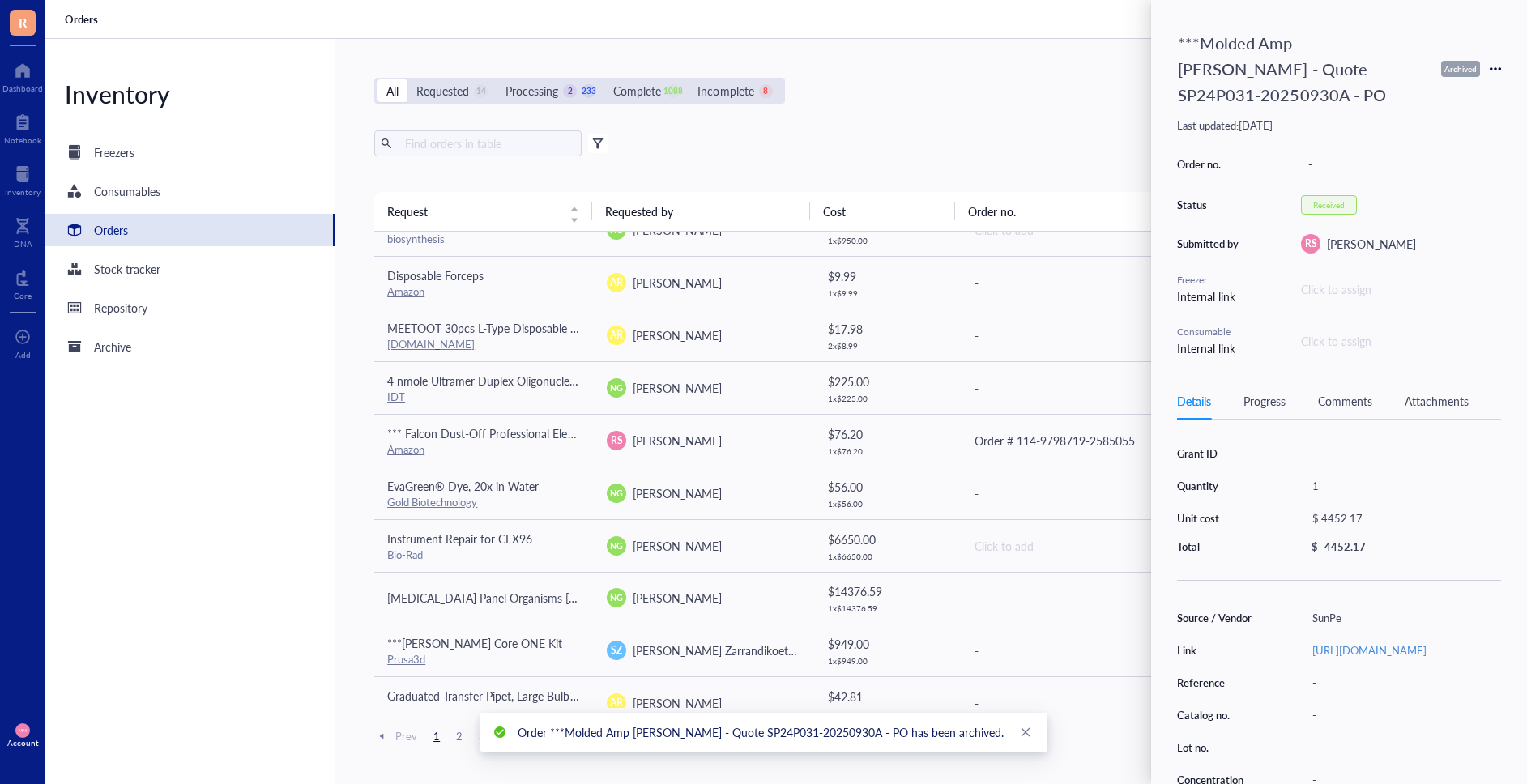
click at [456, 104] on div "All Requested 14 Processing 2 233 Complete 1088 Incomplete 8 New order Export O…" at bounding box center [923, 412] width 1175 height 746
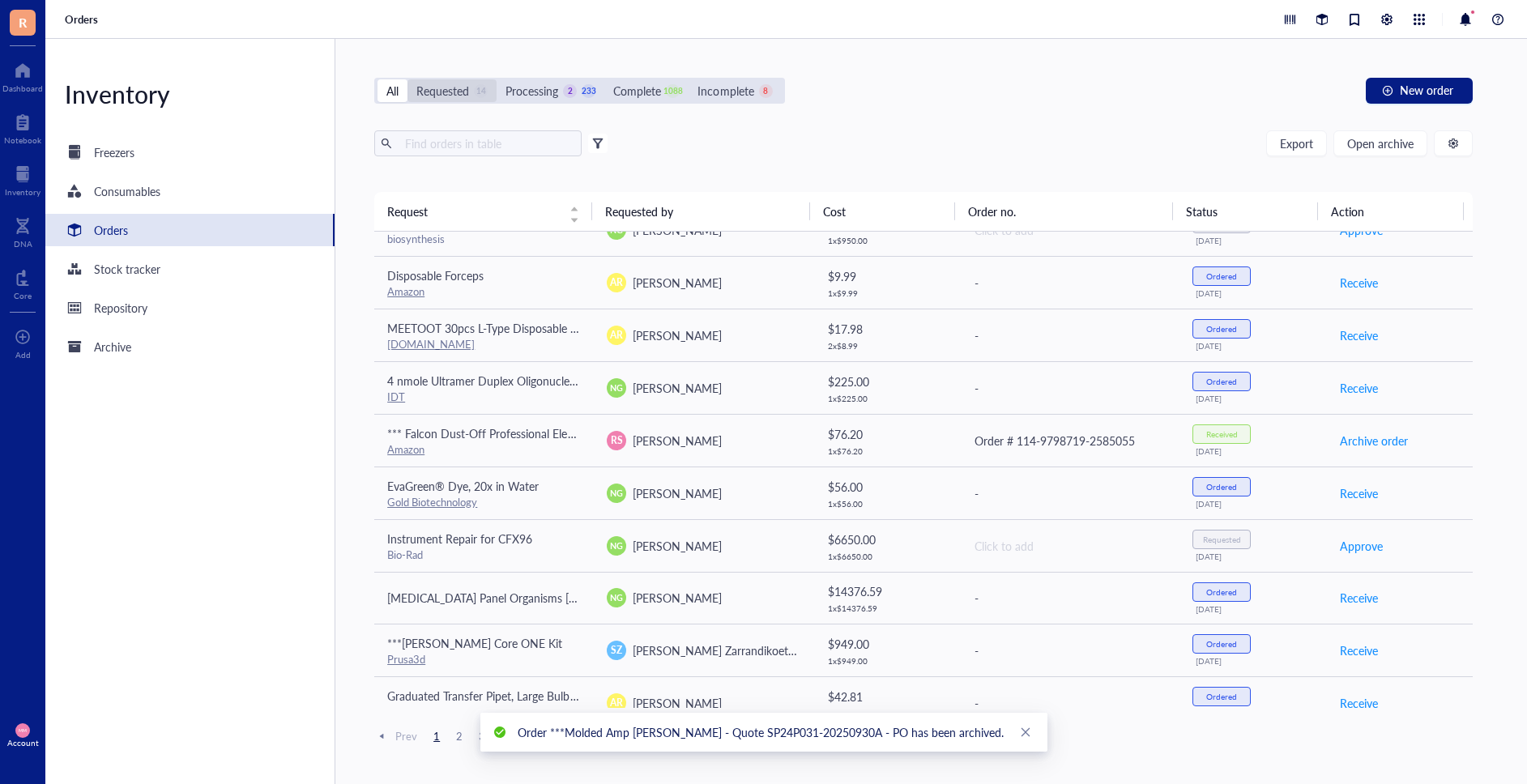
click at [453, 96] on div "Requested" at bounding box center [443, 91] width 53 height 18
click at [408, 79] on input "Requested 14" at bounding box center [408, 79] width 0 height 0
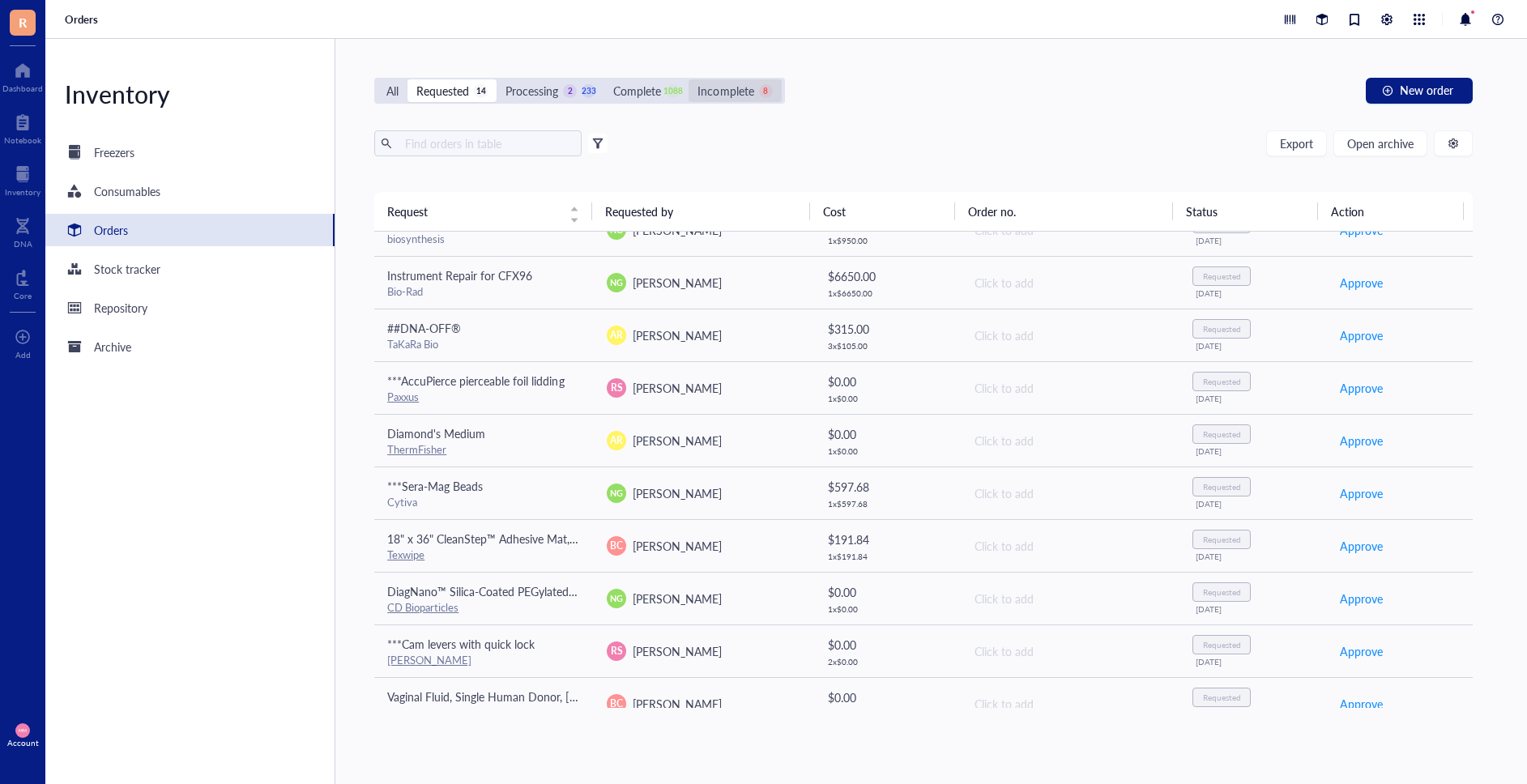
click at [739, 100] on div "Incomplete 8" at bounding box center [735, 90] width 92 height 23
click at [689, 79] on input "Incomplete 8" at bounding box center [689, 79] width 0 height 0
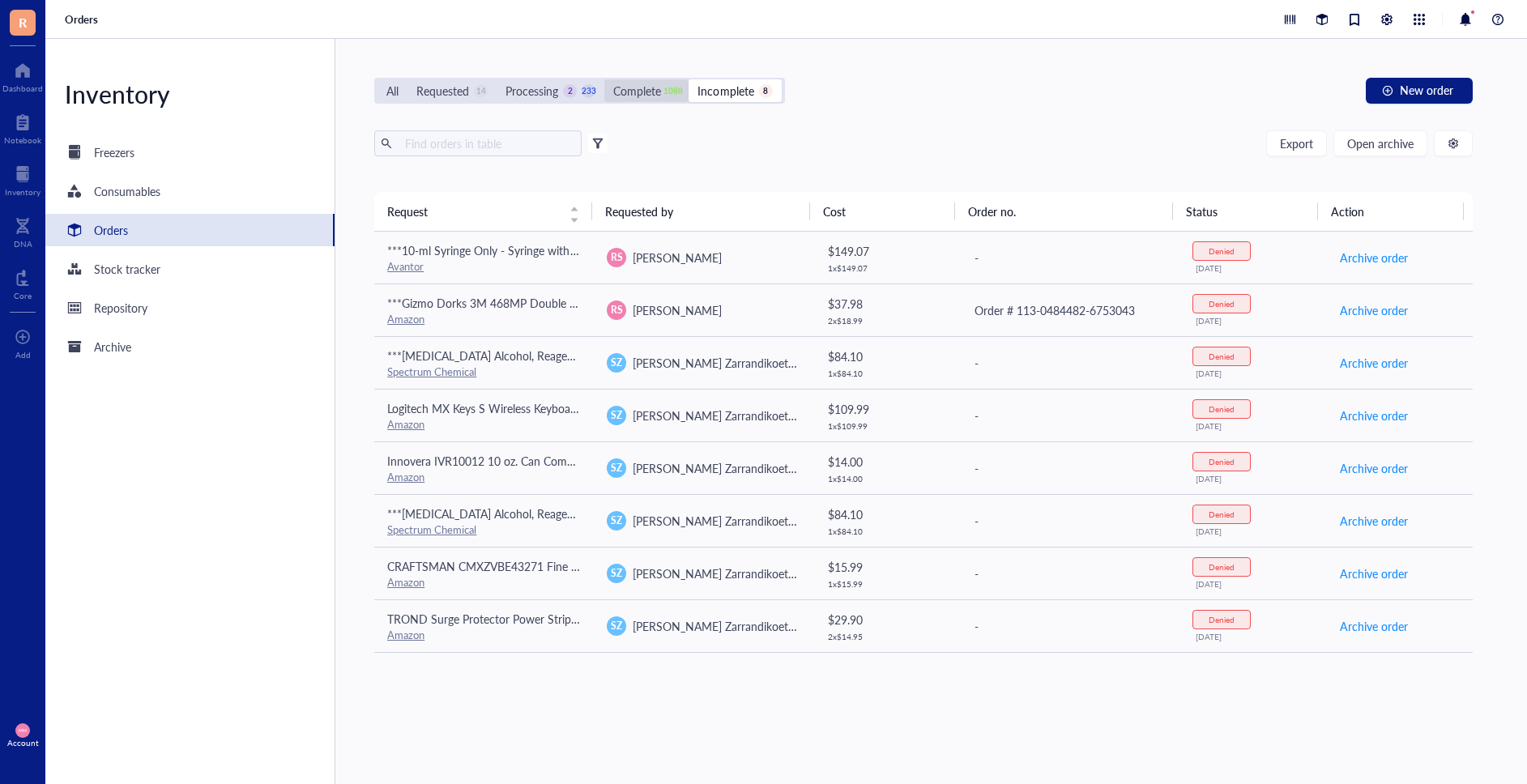
click at [656, 91] on div "Complete" at bounding box center [637, 91] width 48 height 18
click at [604, 79] on input "Complete 1088" at bounding box center [604, 79] width 0 height 0
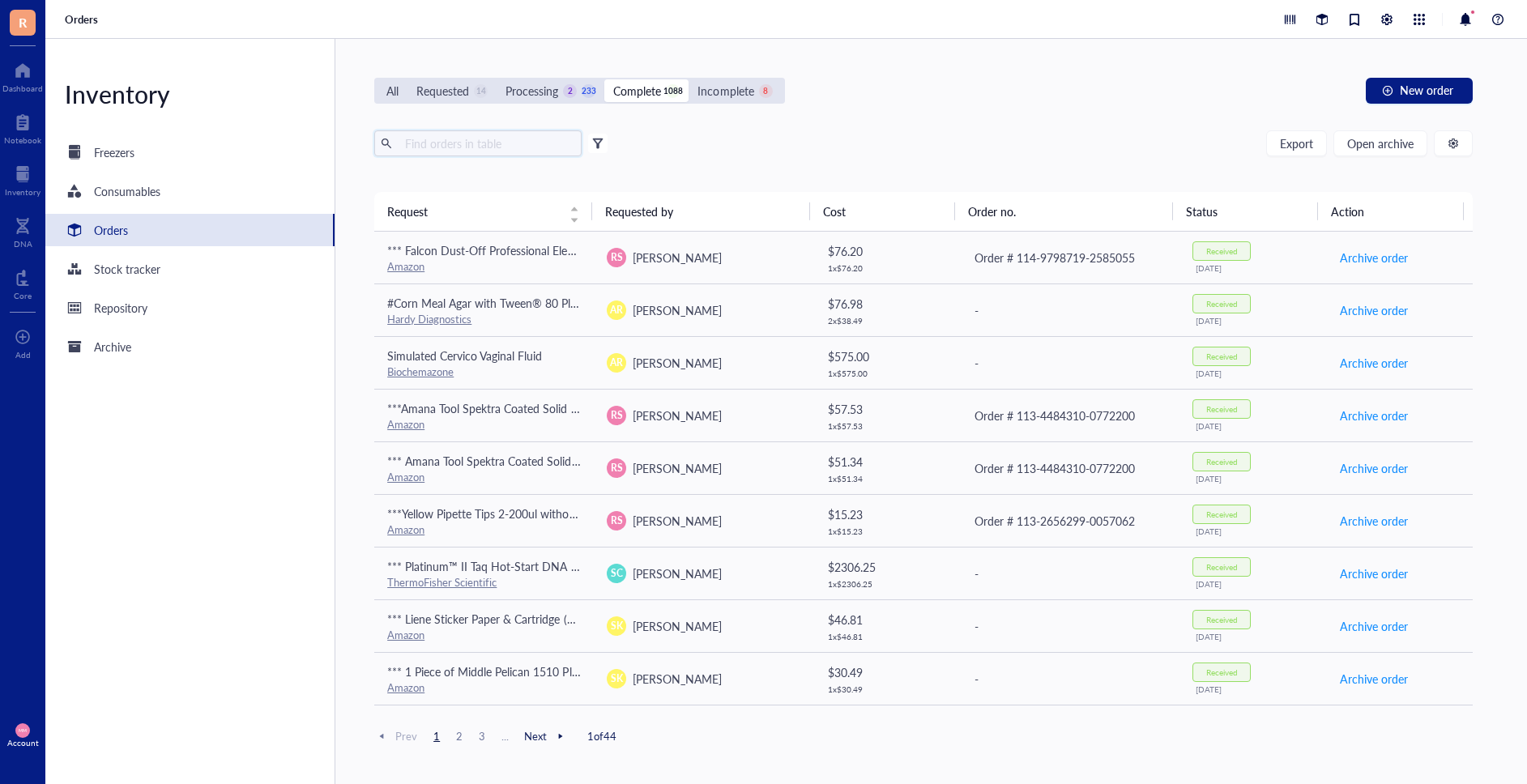
click at [492, 151] on input "text" at bounding box center [486, 143] width 176 height 25
type input "sunpe"
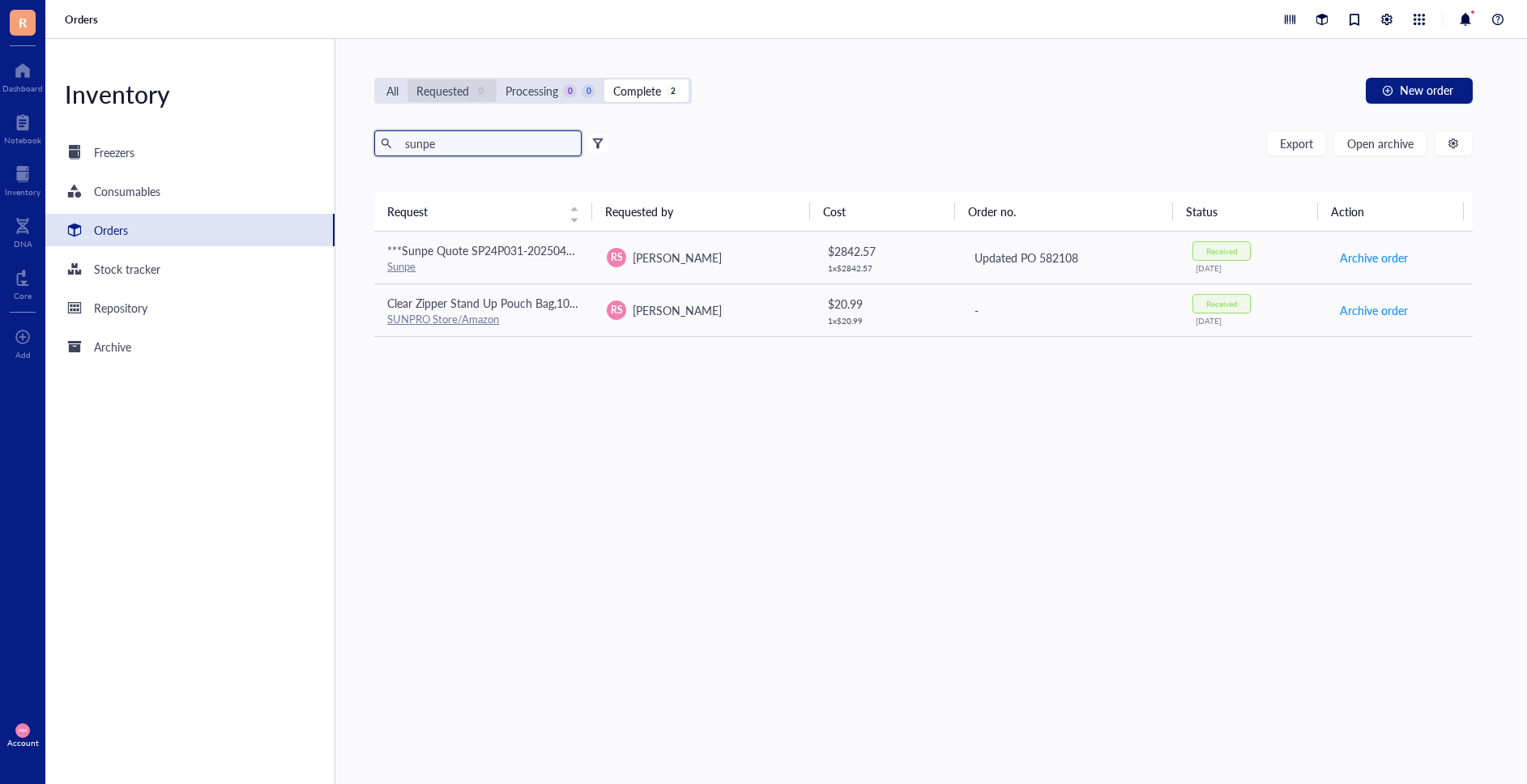
click at [424, 97] on div "Requested" at bounding box center [443, 91] width 53 height 18
click at [408, 79] on input "Requested 0" at bounding box center [408, 79] width 0 height 0
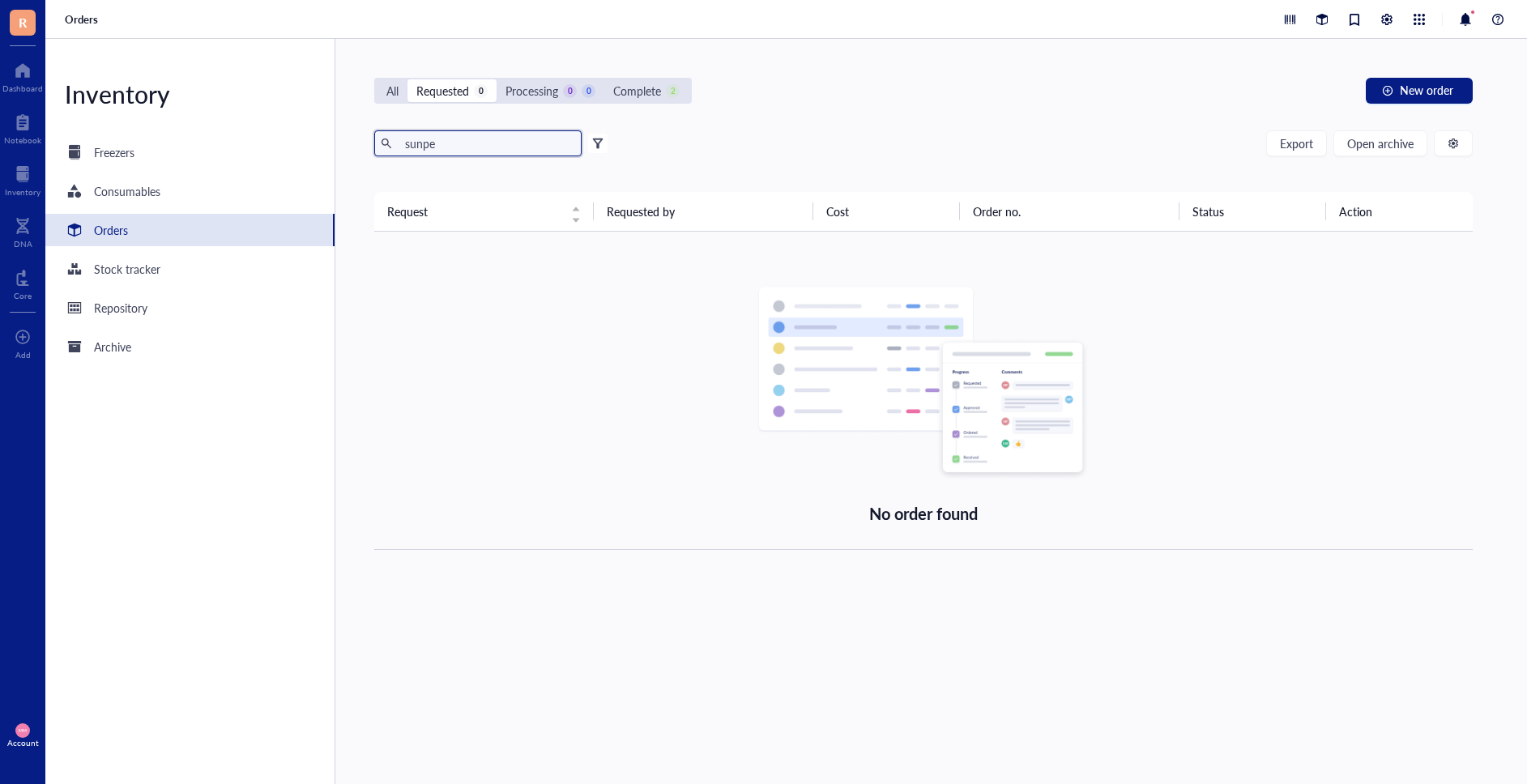
drag, startPoint x: 493, startPoint y: 149, endPoint x: 369, endPoint y: 145, distance: 124.1
click at [369, 145] on div "All Requested 0 Processing 0 0 Complete 2 New order sunpe Export Open archive F…" at bounding box center [923, 412] width 1175 height 746
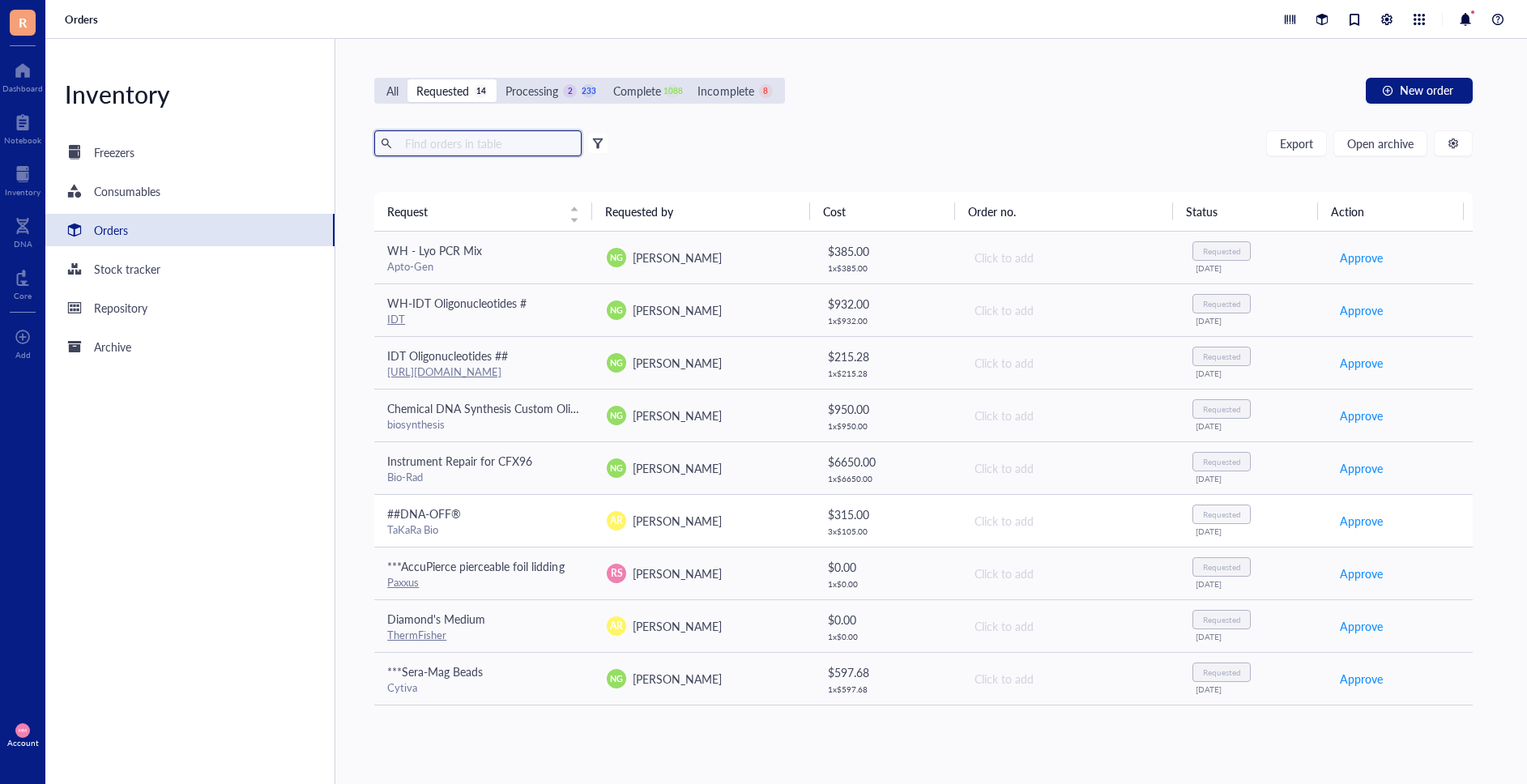
click at [726, 517] on div "AR [PERSON_NAME]" at bounding box center [704, 520] width 194 height 19
click at [734, 572] on div "RS [PERSON_NAME]" at bounding box center [704, 573] width 194 height 19
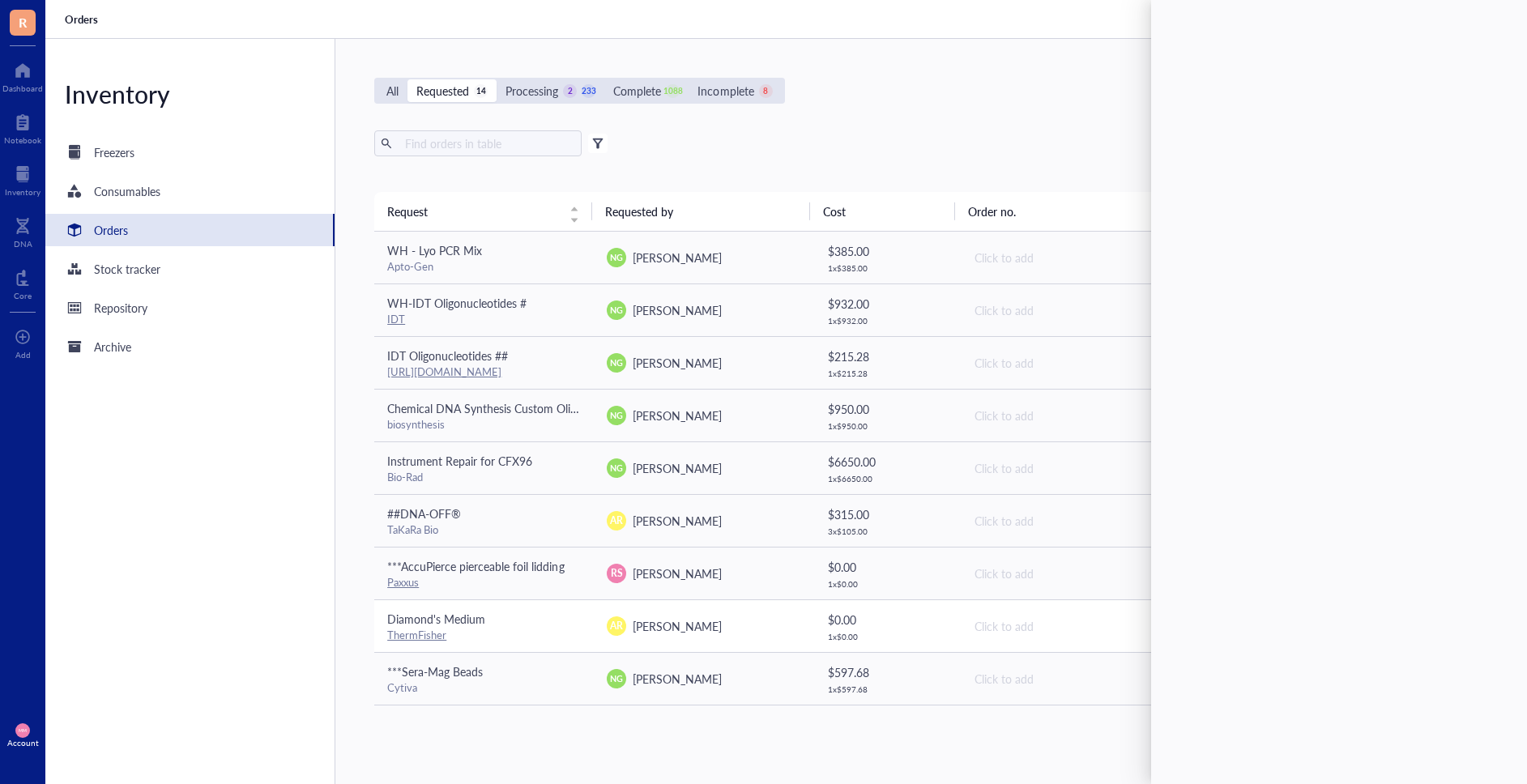
click at [731, 620] on div "AR [PERSON_NAME]" at bounding box center [704, 626] width 194 height 19
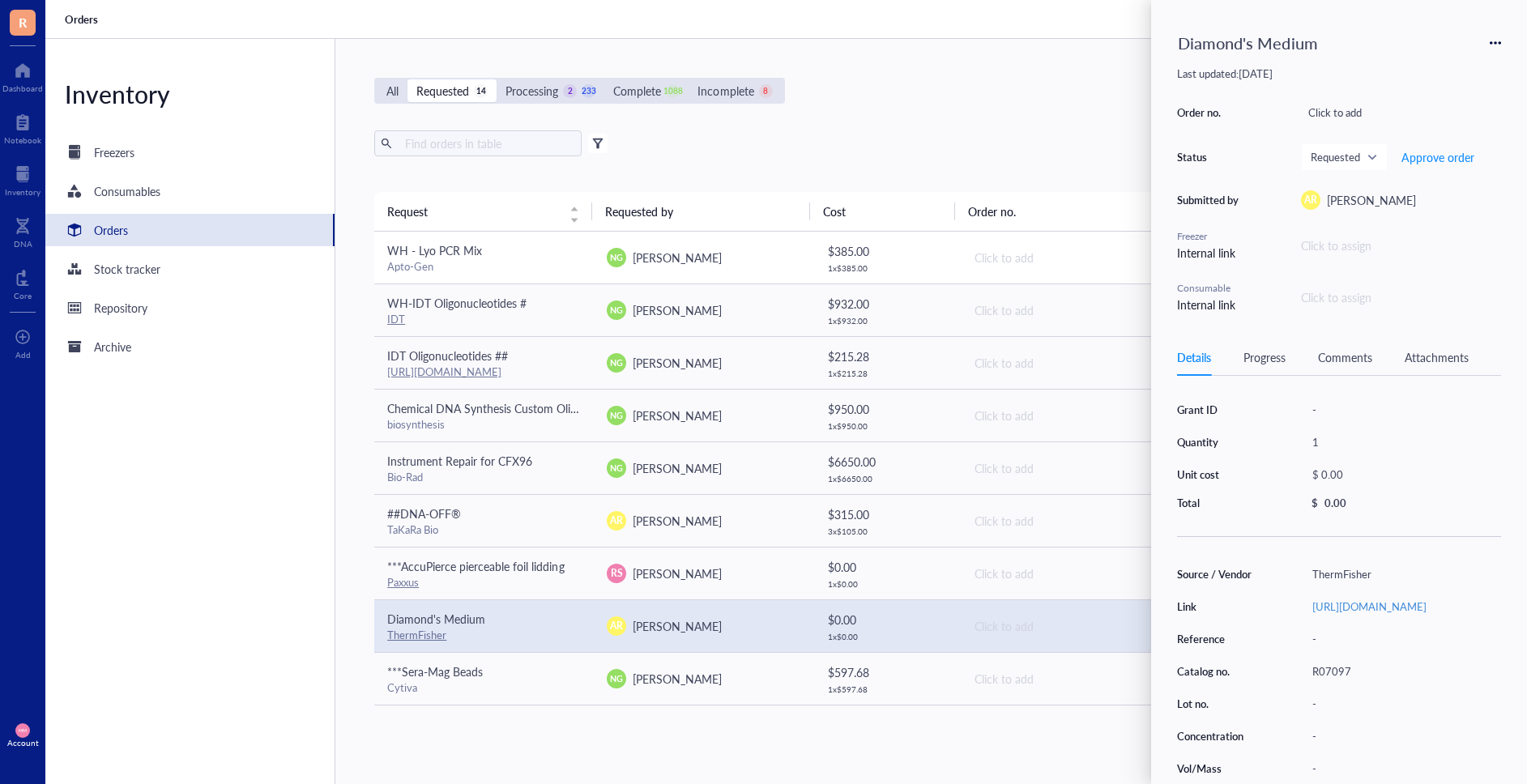
click at [706, 273] on td "NG [PERSON_NAME]" at bounding box center [704, 259] width 219 height 53
